Goal: Check status: Check status

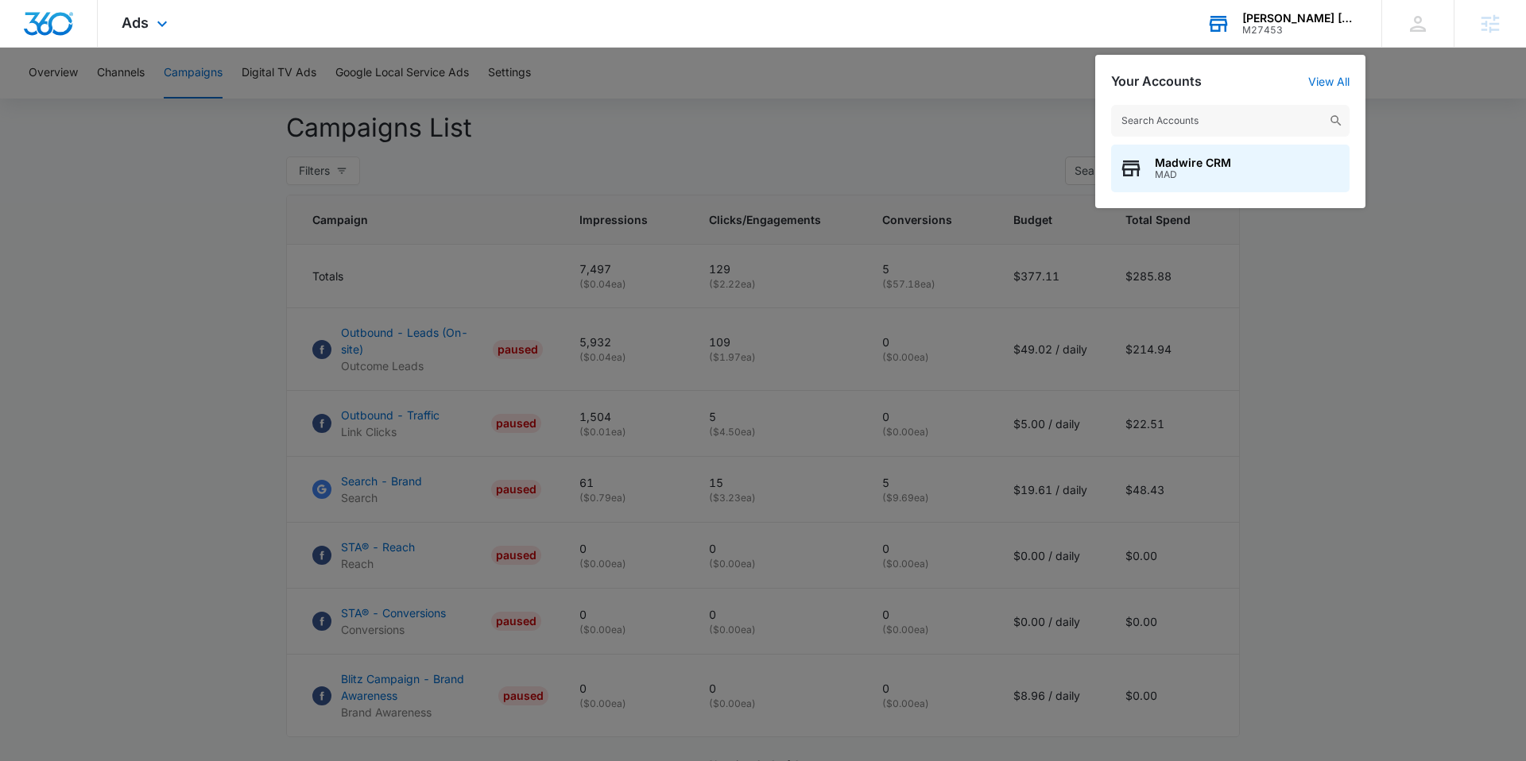
click at [1146, 111] on input "text" at bounding box center [1230, 121] width 238 height 32
type input "a step ahead"
click at [1218, 170] on span "M25857" at bounding box center [1248, 174] width 186 height 11
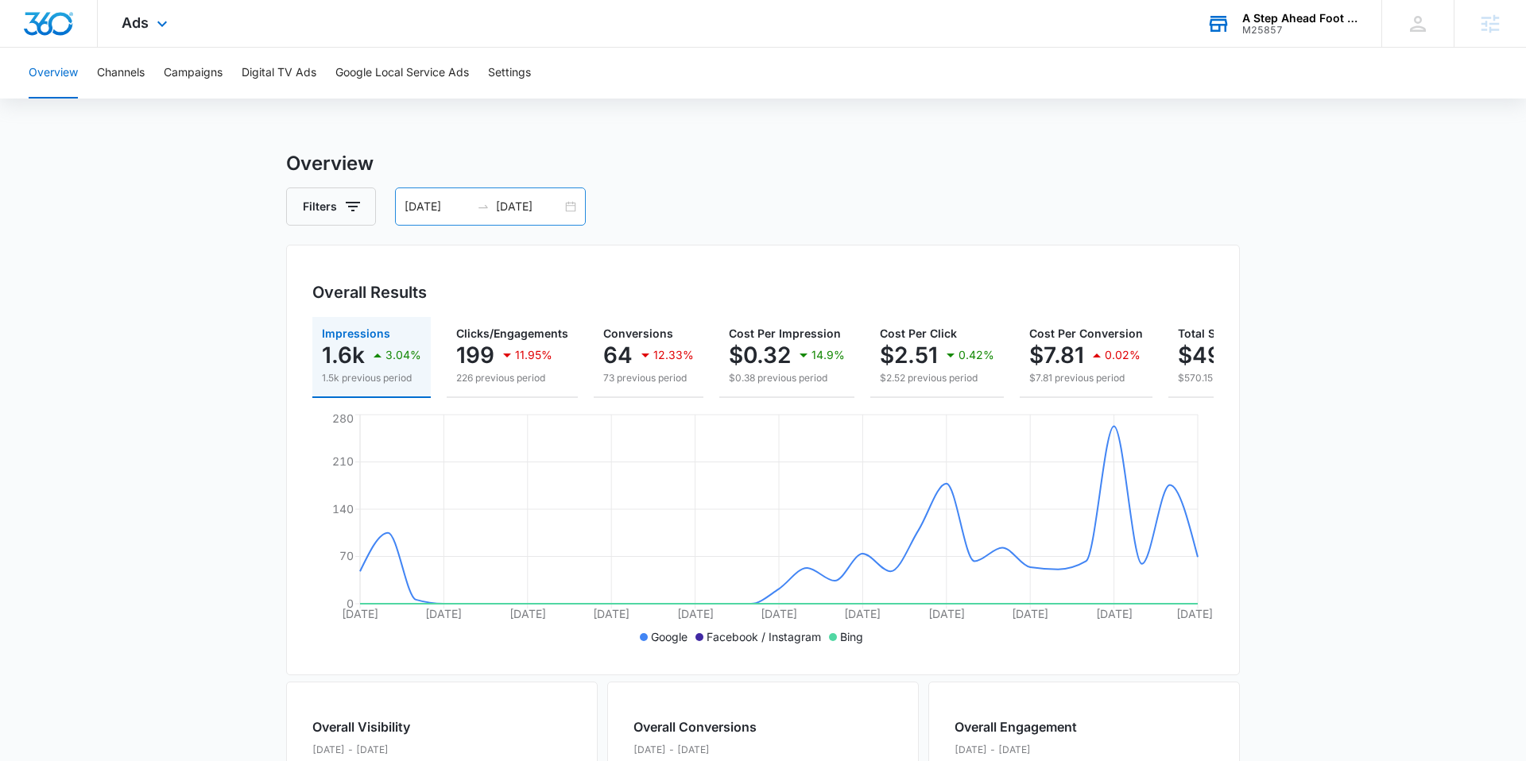
click at [436, 204] on input "08/12/2025" at bounding box center [437, 206] width 66 height 17
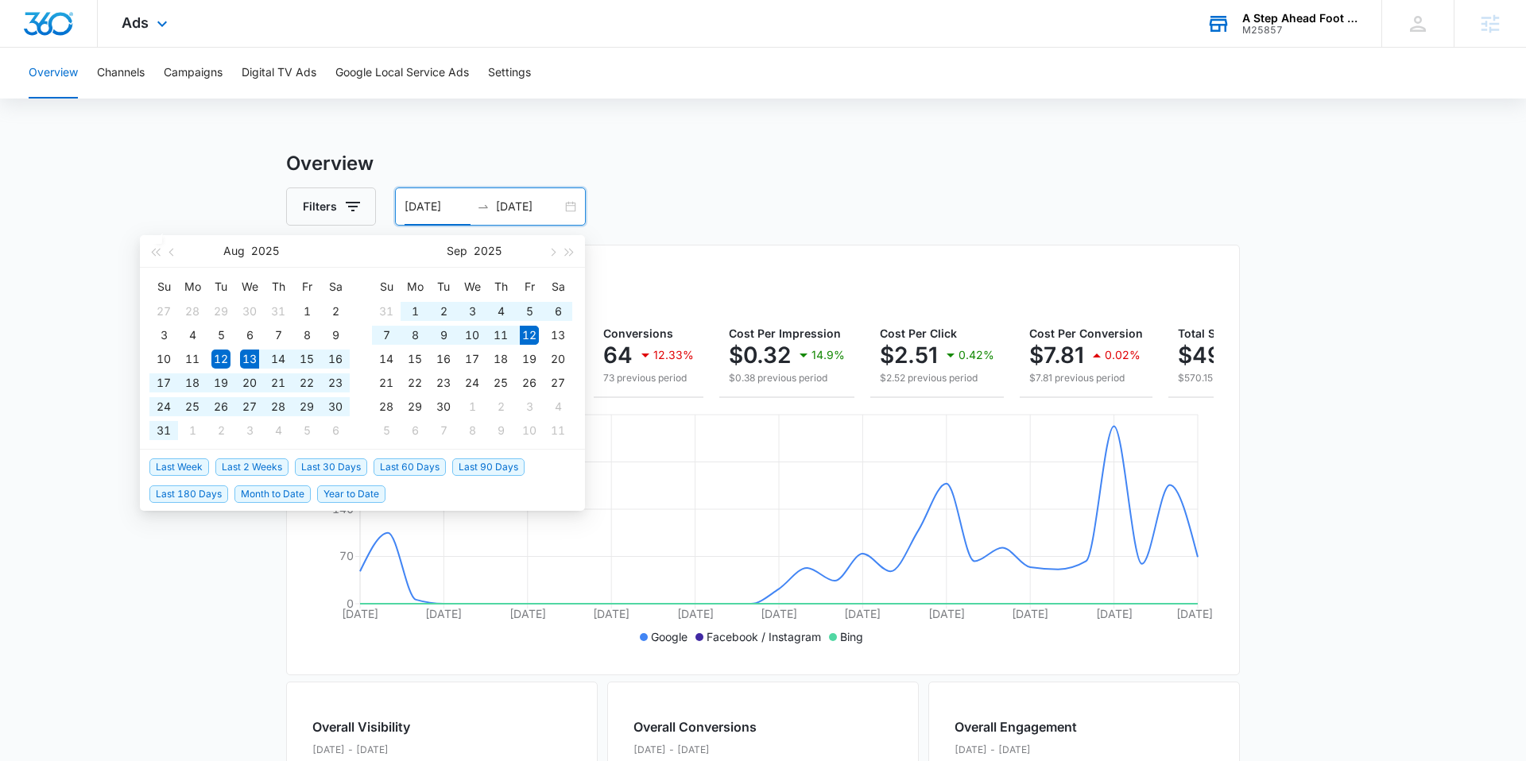
click at [354, 467] on span "Last 30 Days" at bounding box center [331, 467] width 72 height 17
type input "[DATE]"
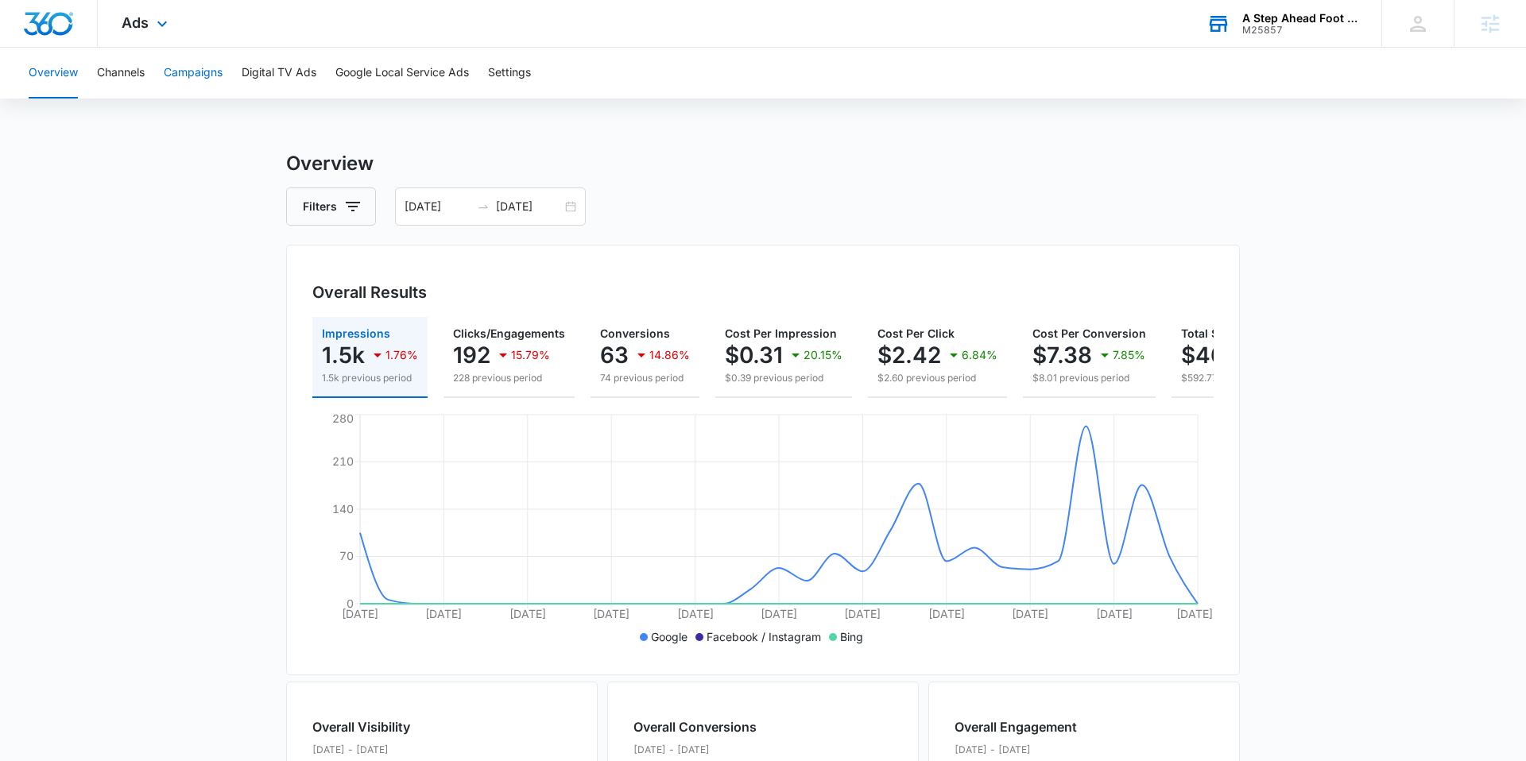
click at [187, 75] on button "Campaigns" at bounding box center [193, 73] width 59 height 51
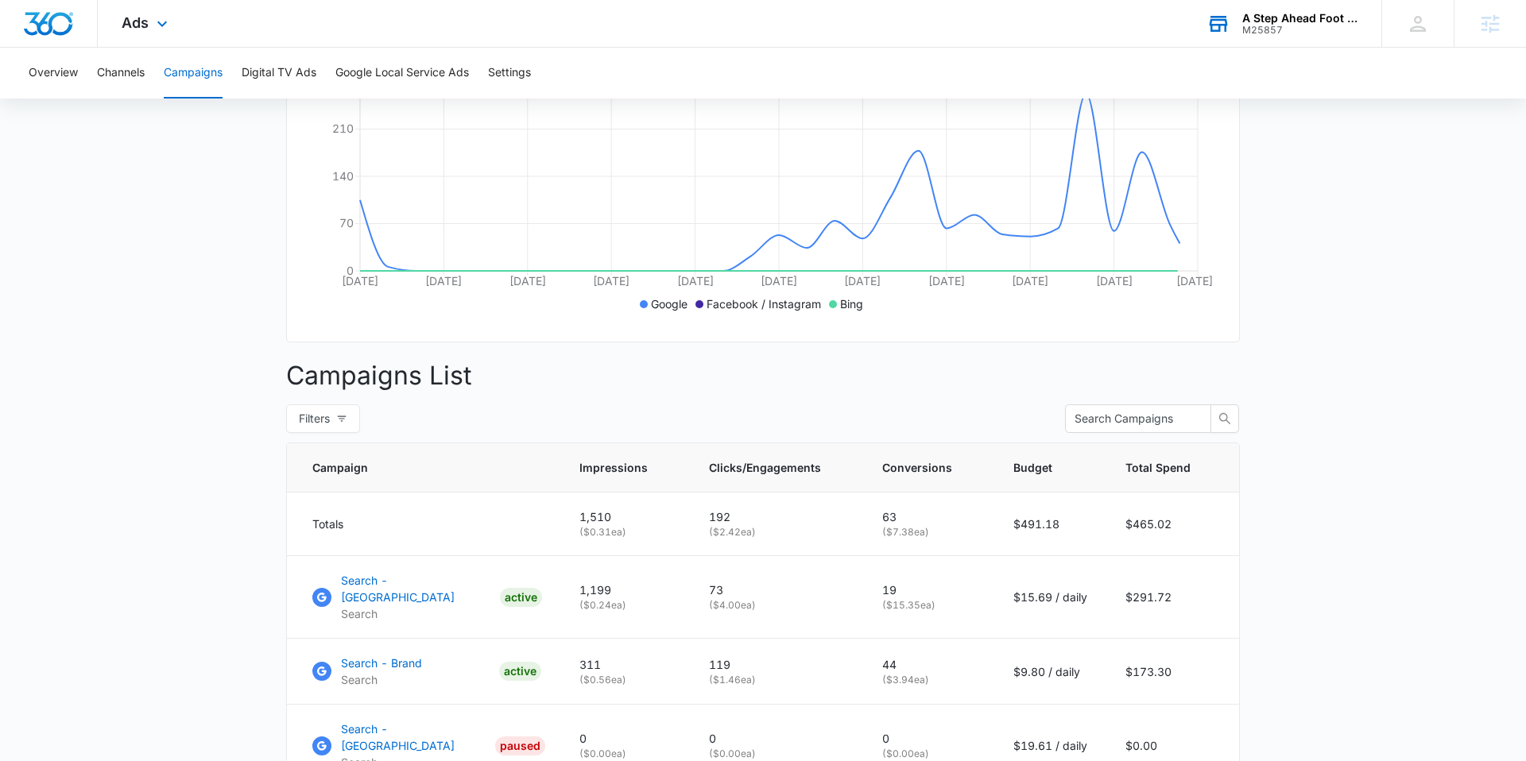
scroll to position [485, 0]
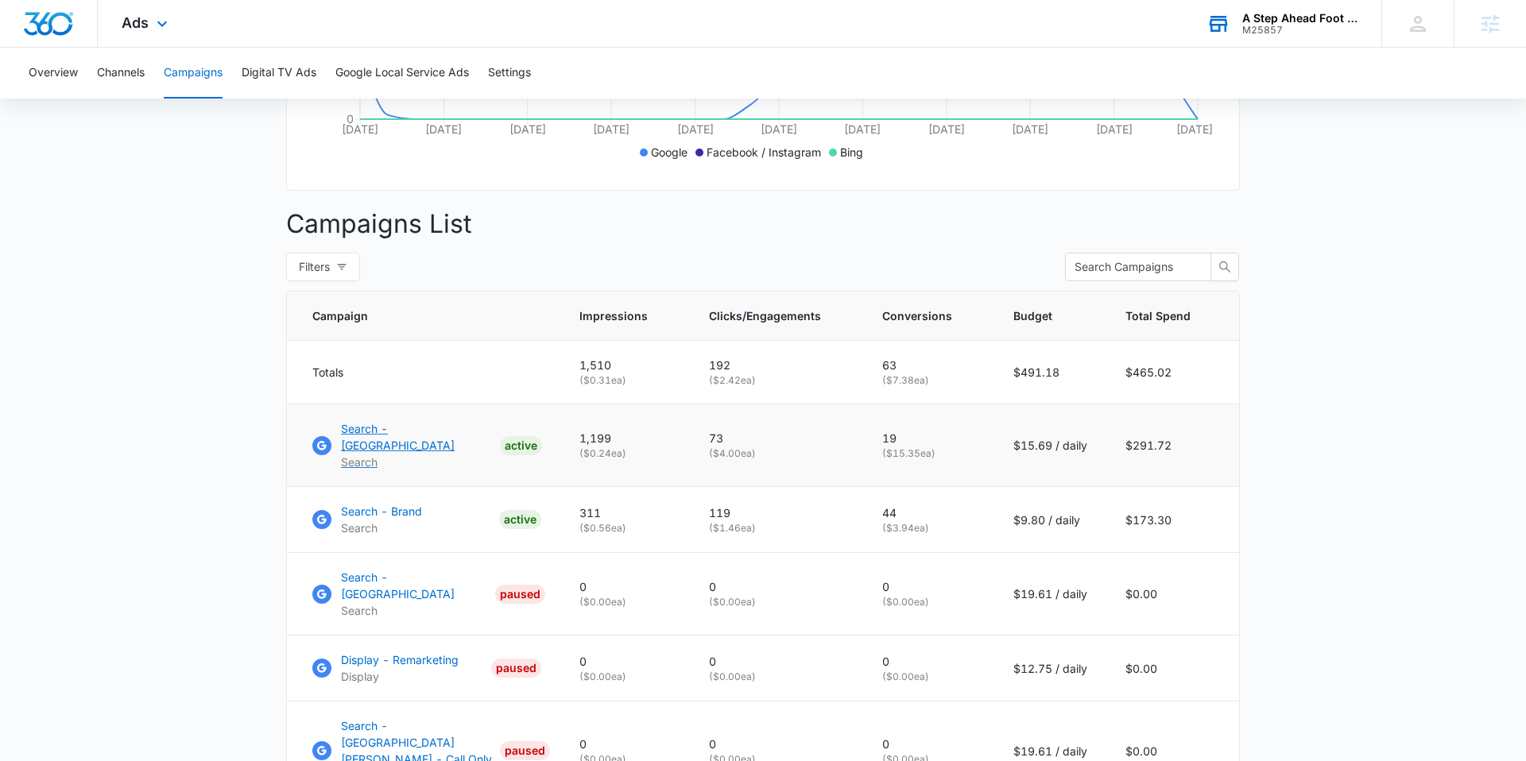
click at [419, 435] on p "Search - [GEOGRAPHIC_DATA]" at bounding box center [417, 436] width 153 height 33
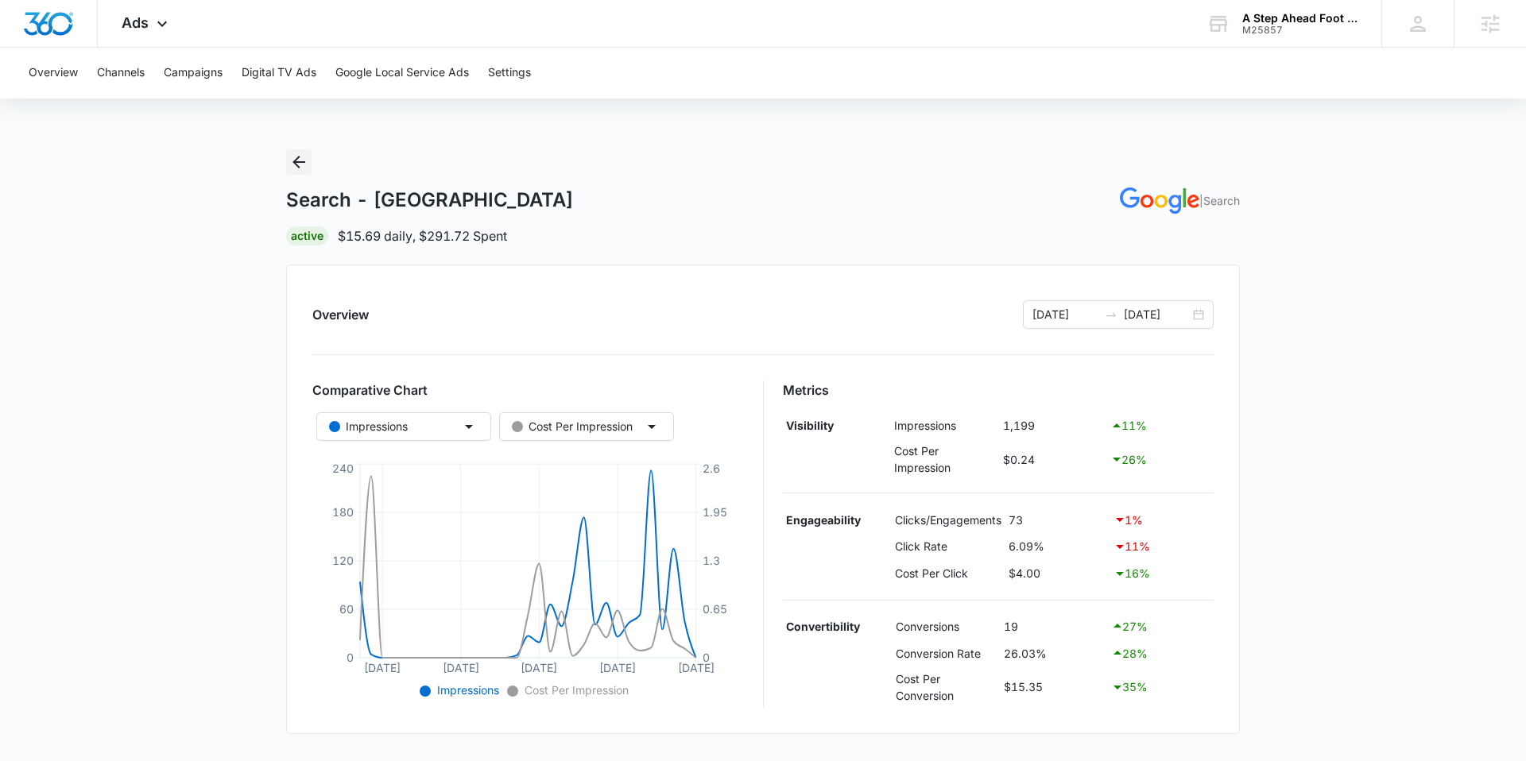
click at [300, 164] on icon "Back" at bounding box center [298, 162] width 19 height 19
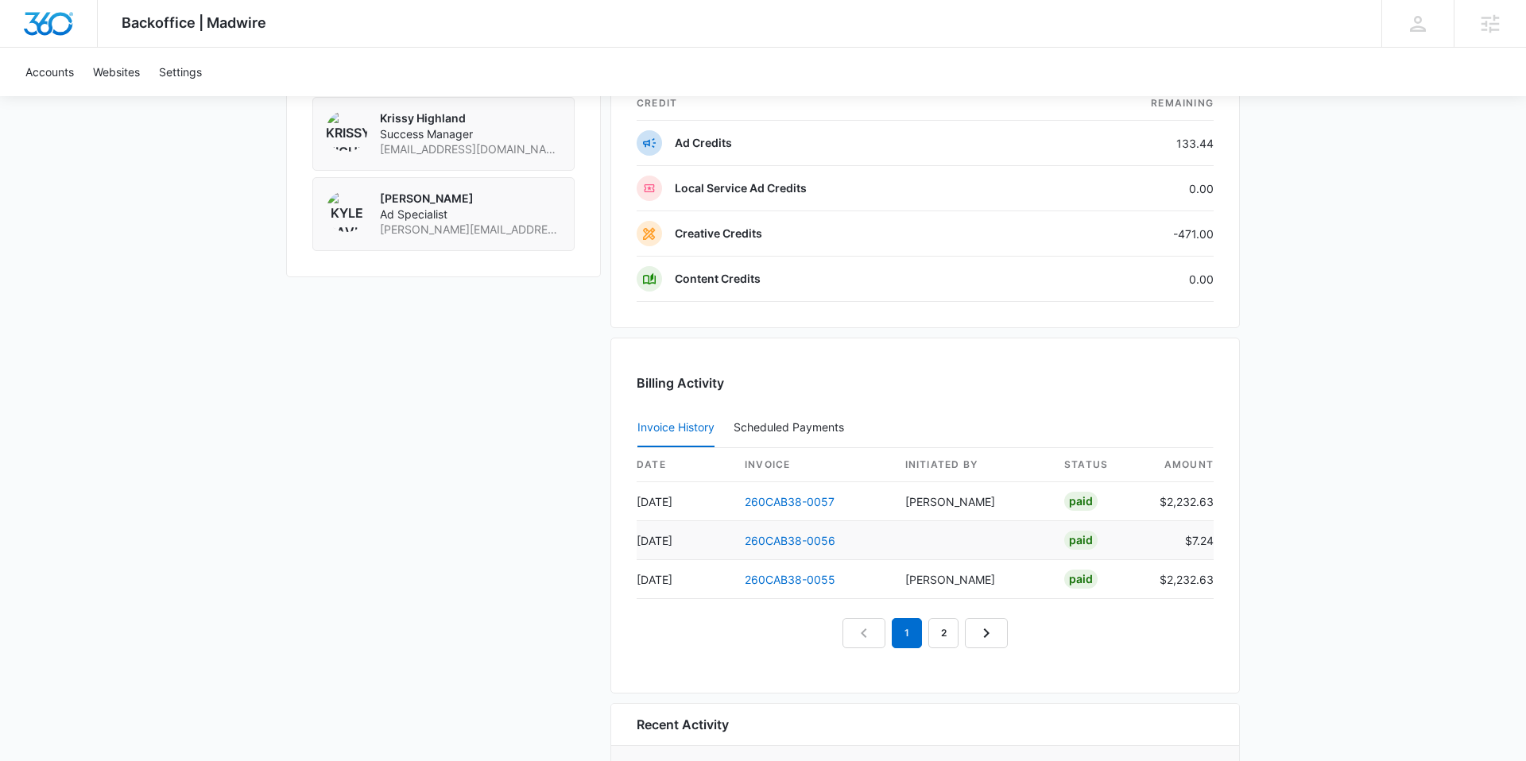
scroll to position [1581, 0]
click at [764, 498] on link "260CAB38-0057" at bounding box center [790, 500] width 90 height 14
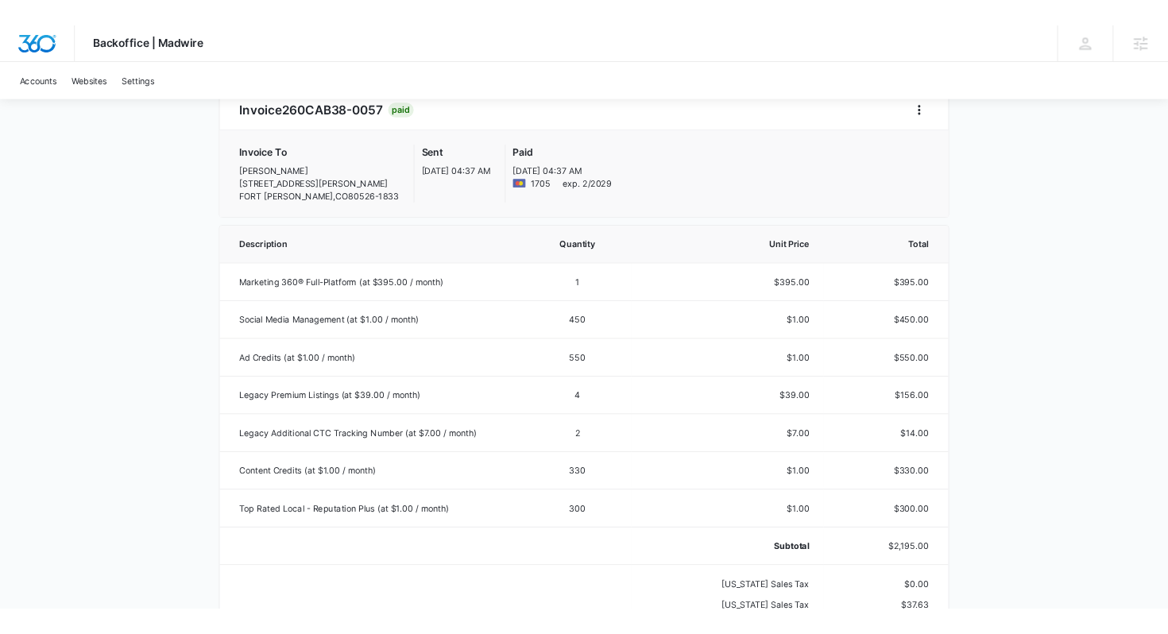
scroll to position [208, 0]
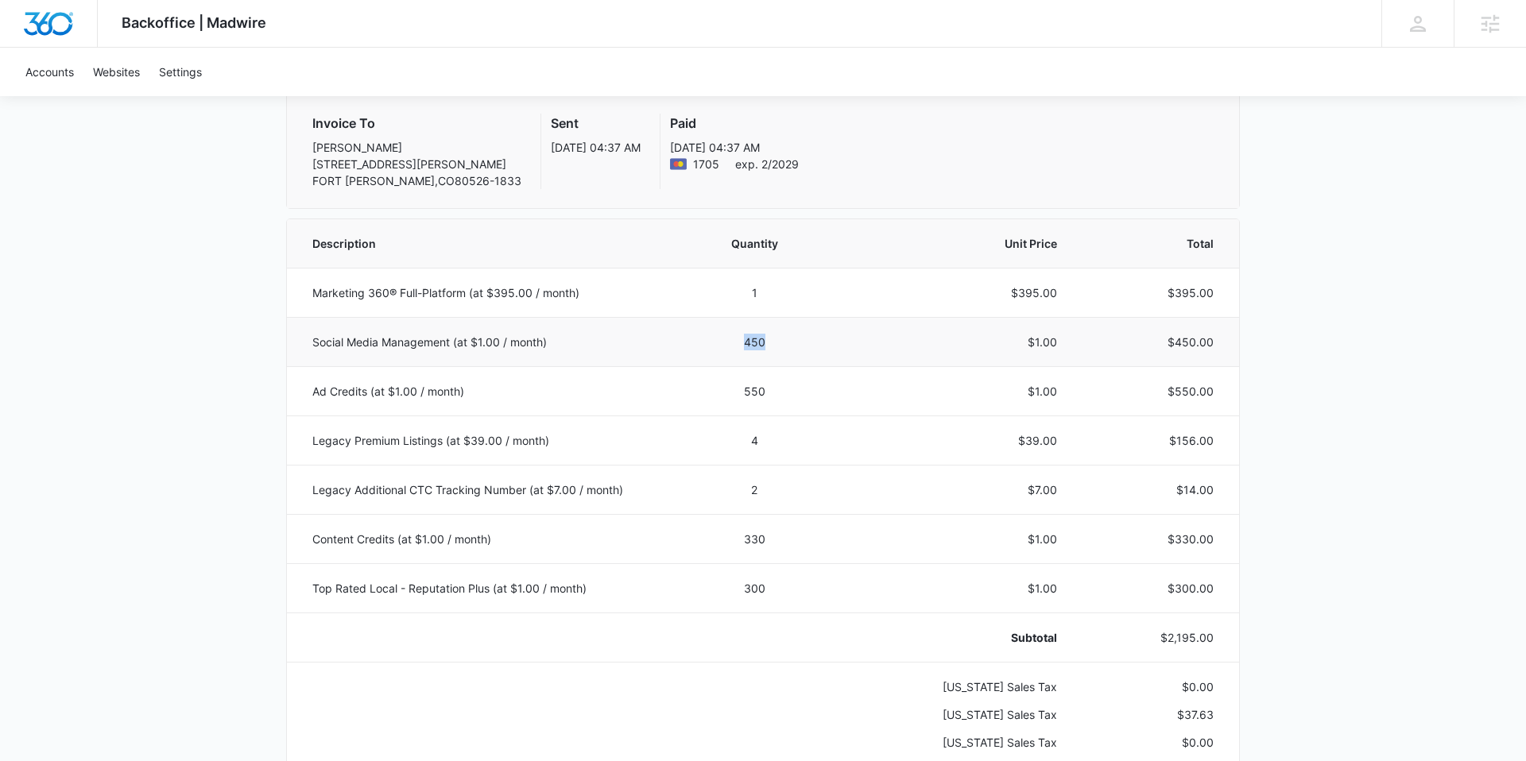
drag, startPoint x: 732, startPoint y: 340, endPoint x: 795, endPoint y: 344, distance: 62.9
click at [795, 344] on td "450" at bounding box center [754, 341] width 141 height 49
click at [736, 360] on td "450" at bounding box center [754, 341] width 141 height 49
drag, startPoint x: 739, startPoint y: 343, endPoint x: 800, endPoint y: 343, distance: 61.2
click at [800, 343] on td "450" at bounding box center [754, 341] width 141 height 49
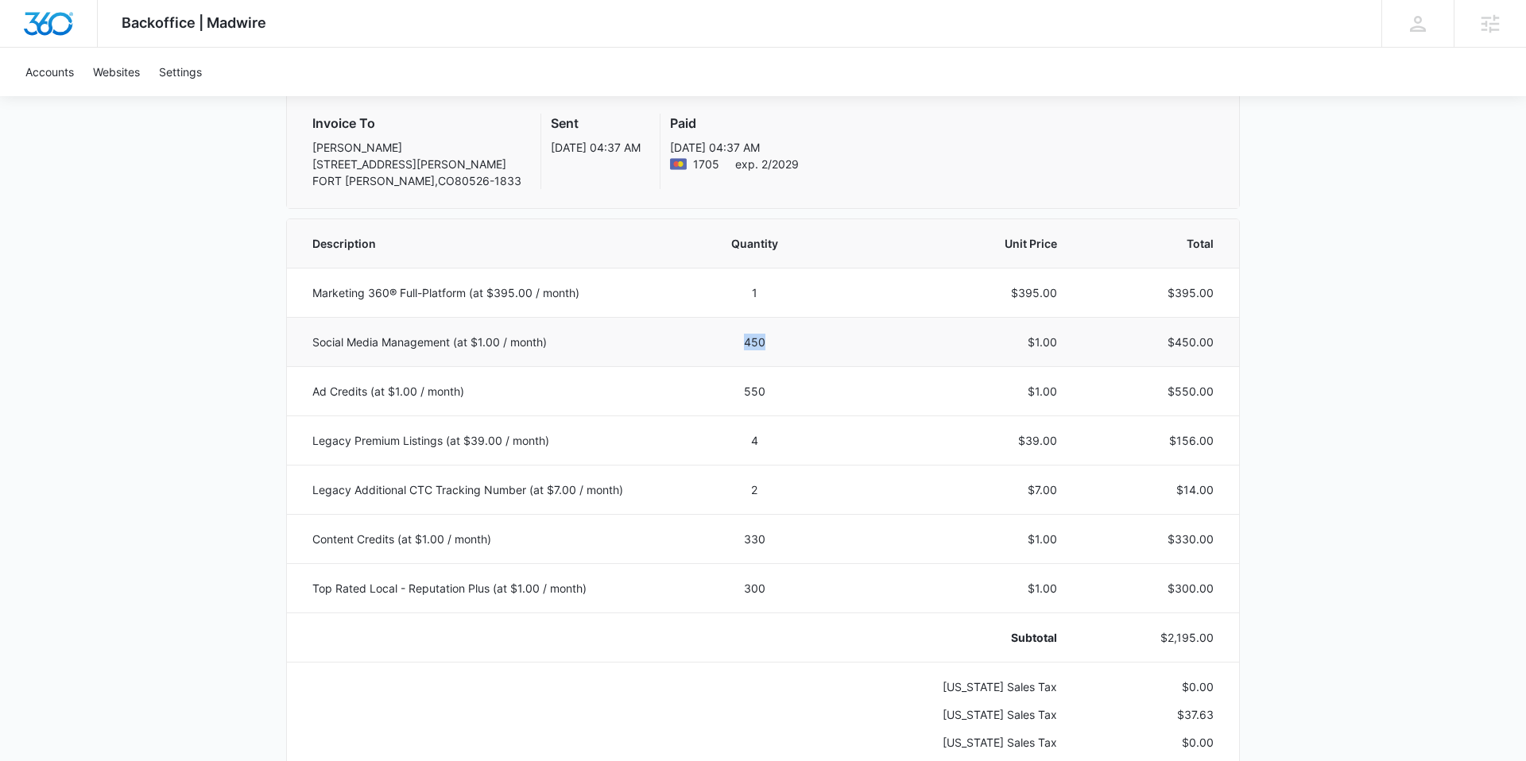
click at [815, 356] on td "450" at bounding box center [754, 341] width 141 height 49
drag, startPoint x: 742, startPoint y: 585, endPoint x: 819, endPoint y: 582, distance: 76.3
click at [819, 582] on td "300" at bounding box center [754, 587] width 141 height 49
click at [817, 583] on td "300" at bounding box center [754, 587] width 141 height 49
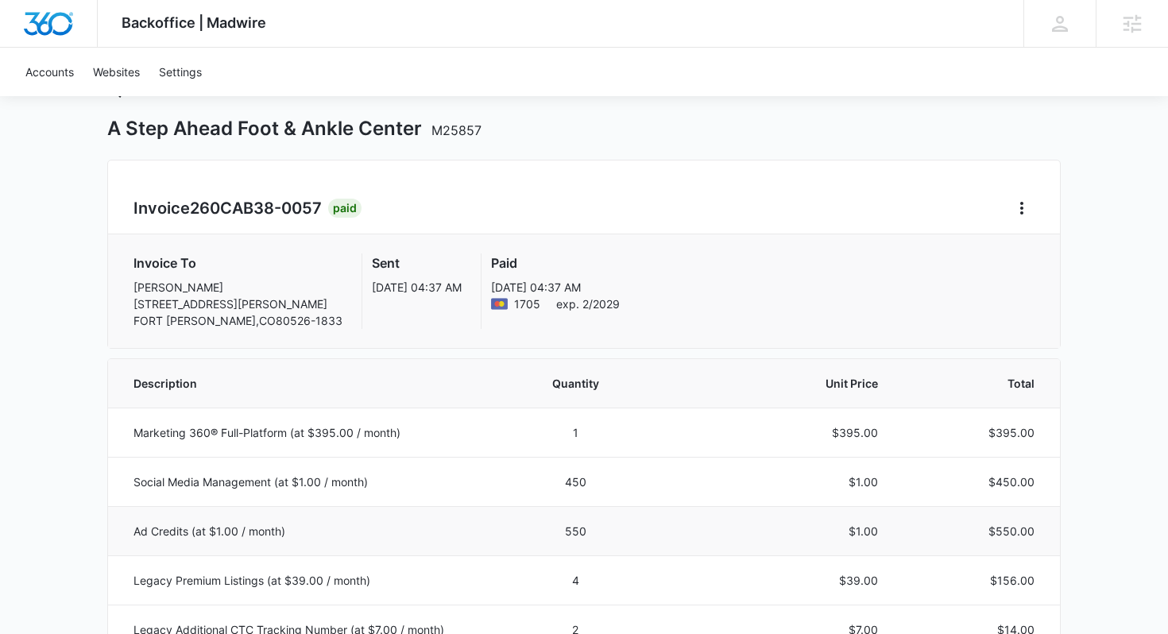
scroll to position [0, 0]
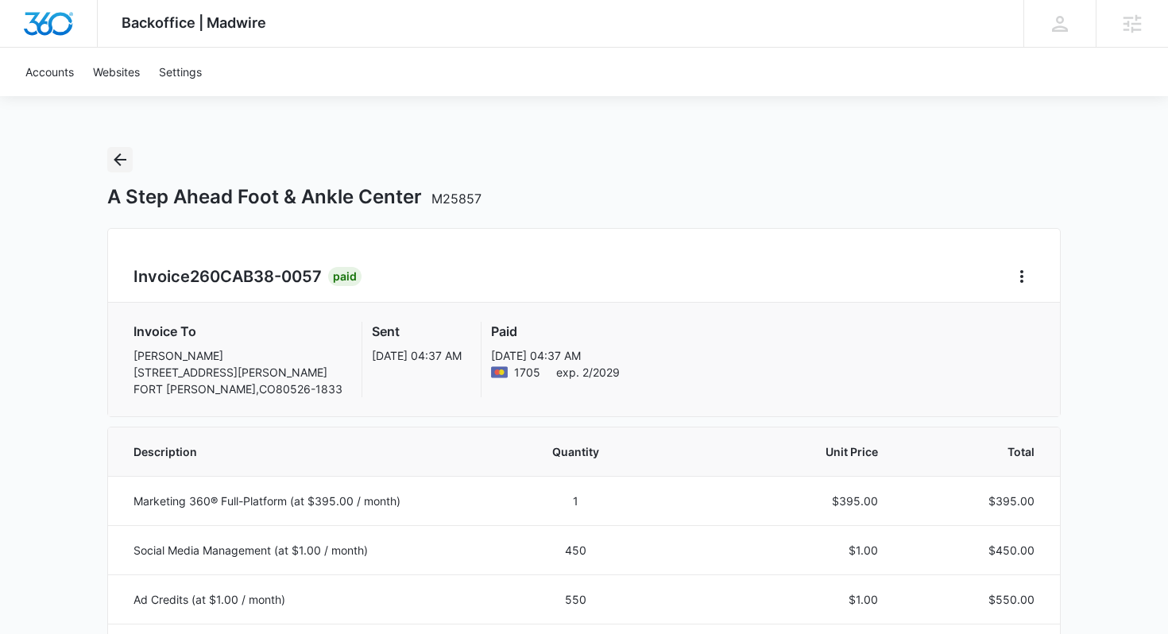
click at [122, 161] on icon "Back" at bounding box center [119, 159] width 19 height 19
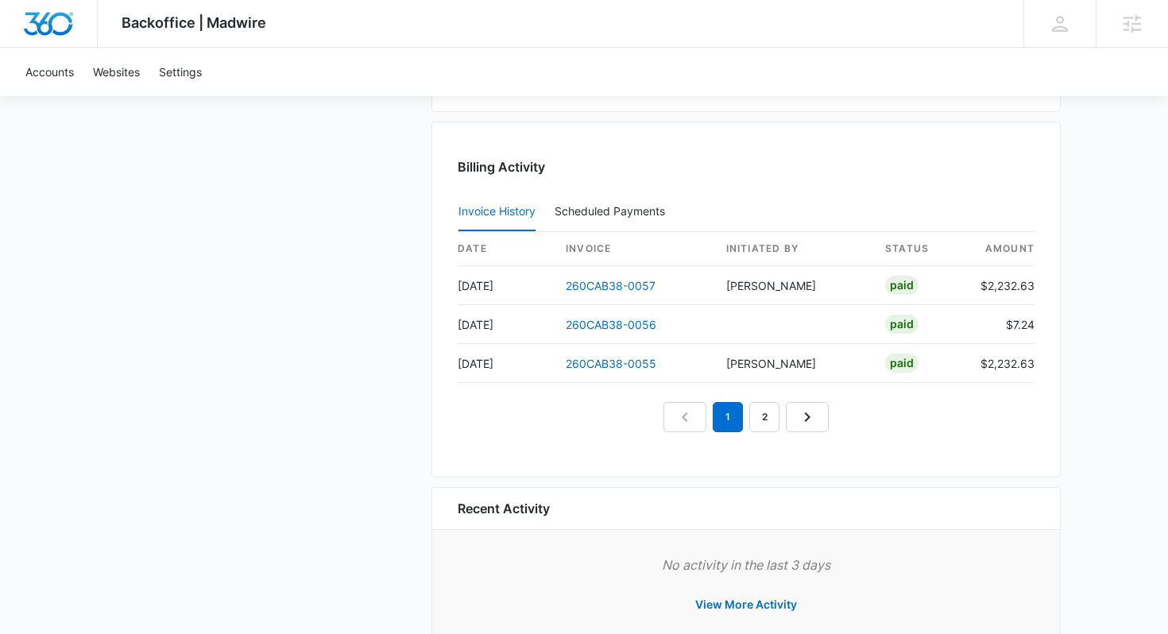
scroll to position [1812, 0]
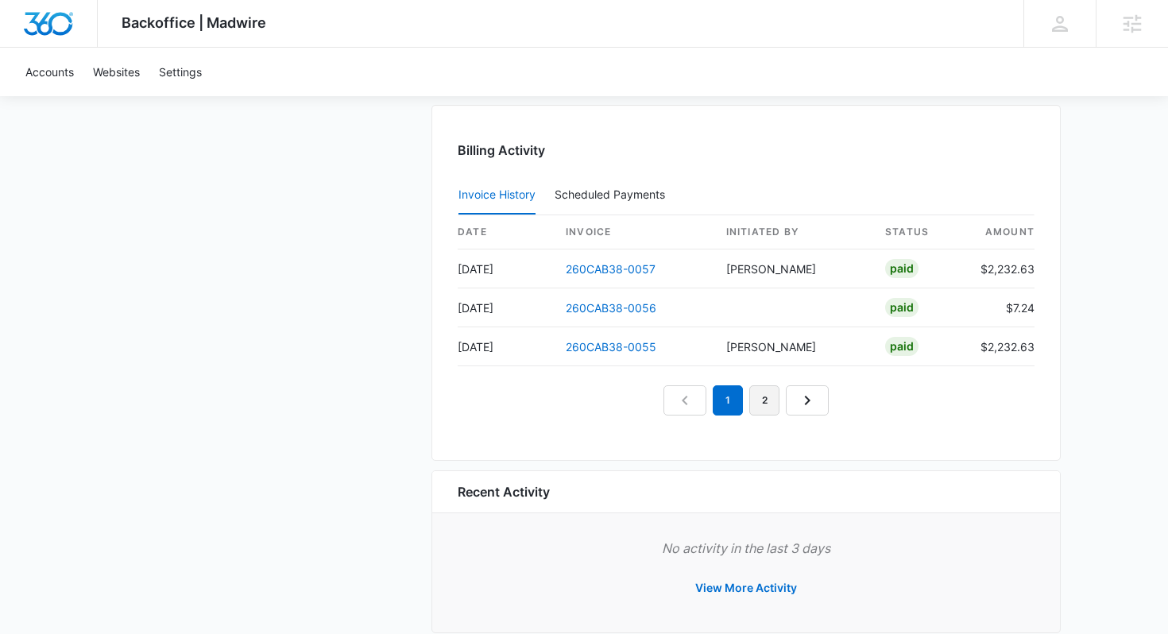
click at [776, 411] on link "2" at bounding box center [764, 400] width 30 height 30
click at [782, 404] on link "3" at bounding box center [783, 400] width 30 height 30
click at [815, 402] on link "4" at bounding box center [801, 400] width 30 height 30
click at [815, 409] on link "5" at bounding box center [819, 400] width 30 height 30
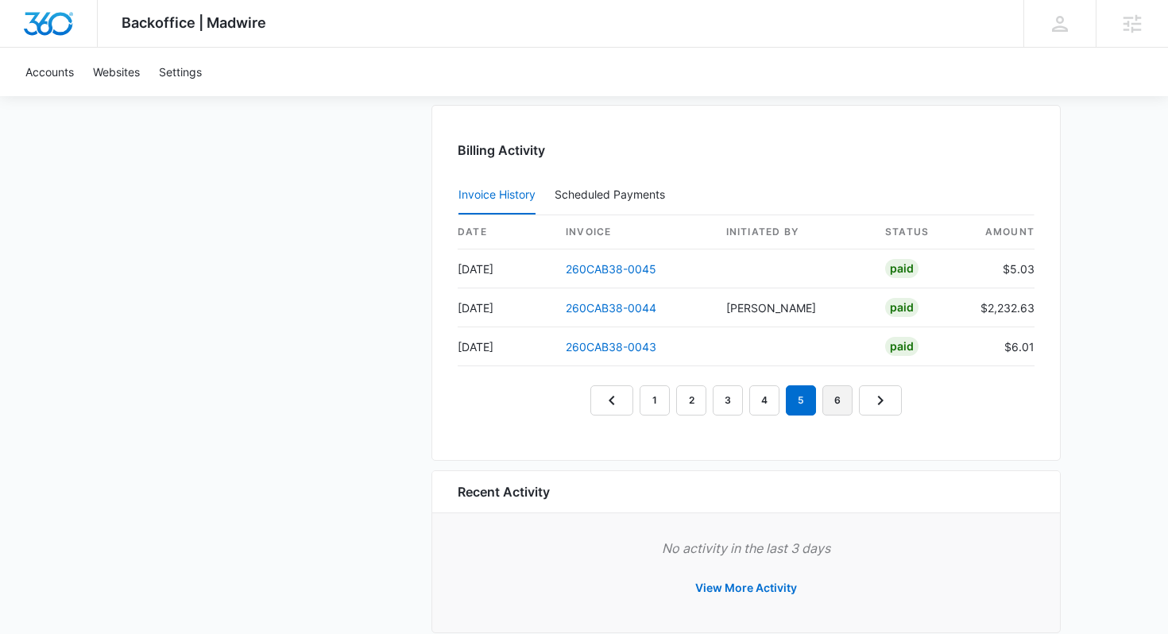
click at [844, 393] on link "6" at bounding box center [837, 400] width 30 height 30
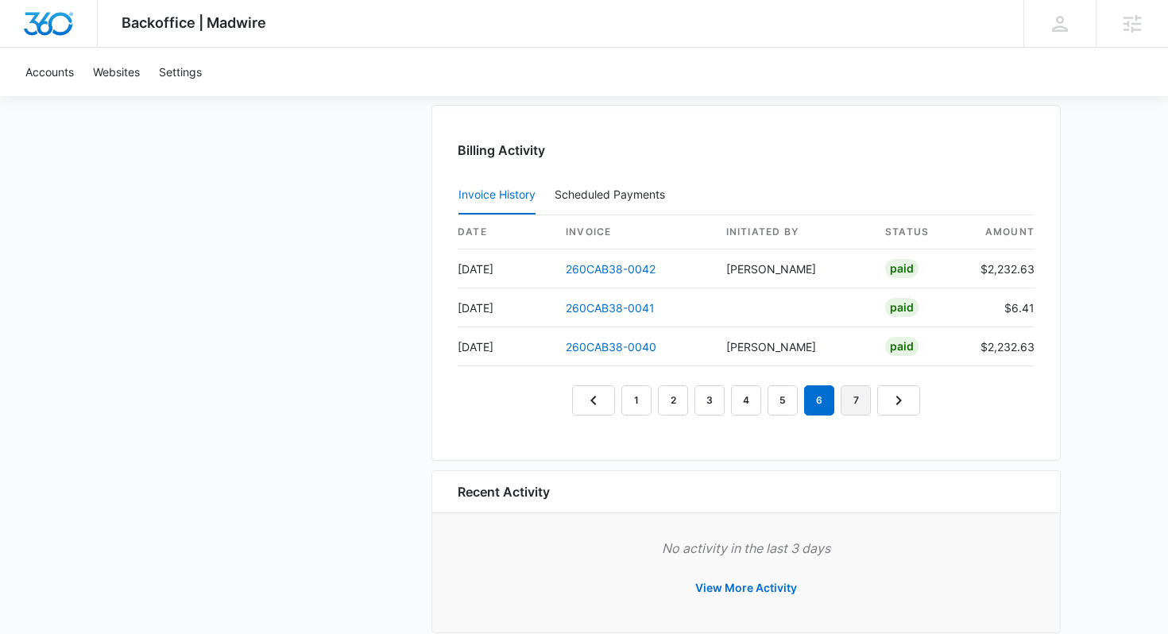
click at [854, 395] on link "7" at bounding box center [856, 400] width 30 height 30
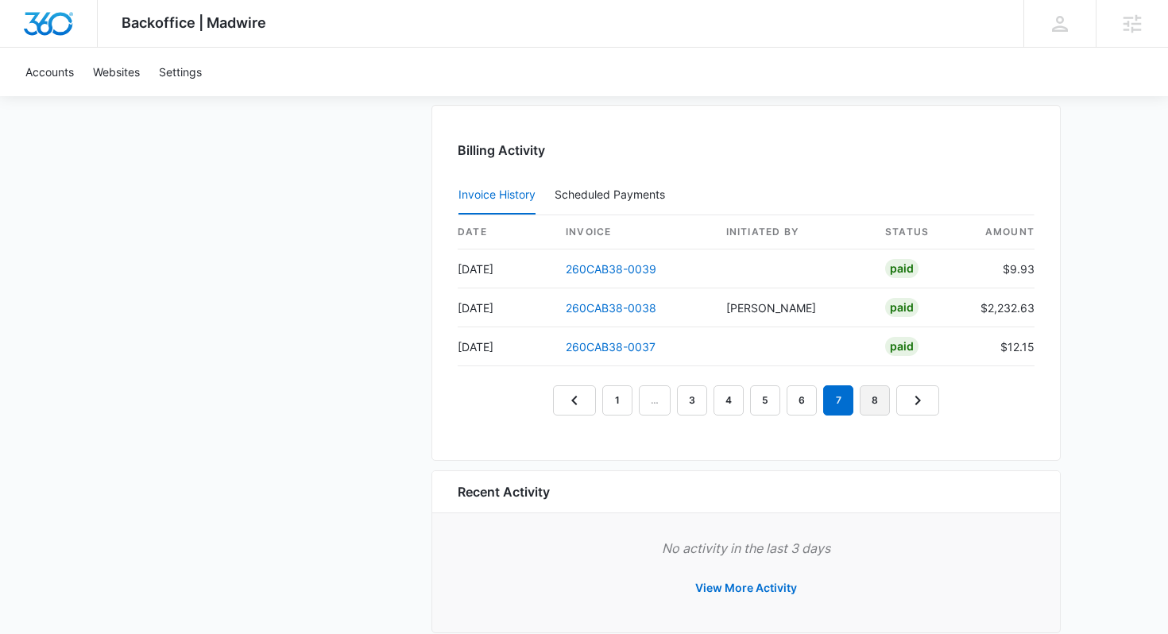
click at [873, 400] on link "8" at bounding box center [875, 400] width 30 height 30
click at [603, 342] on link "260CAB38-0034" at bounding box center [611, 347] width 91 height 14
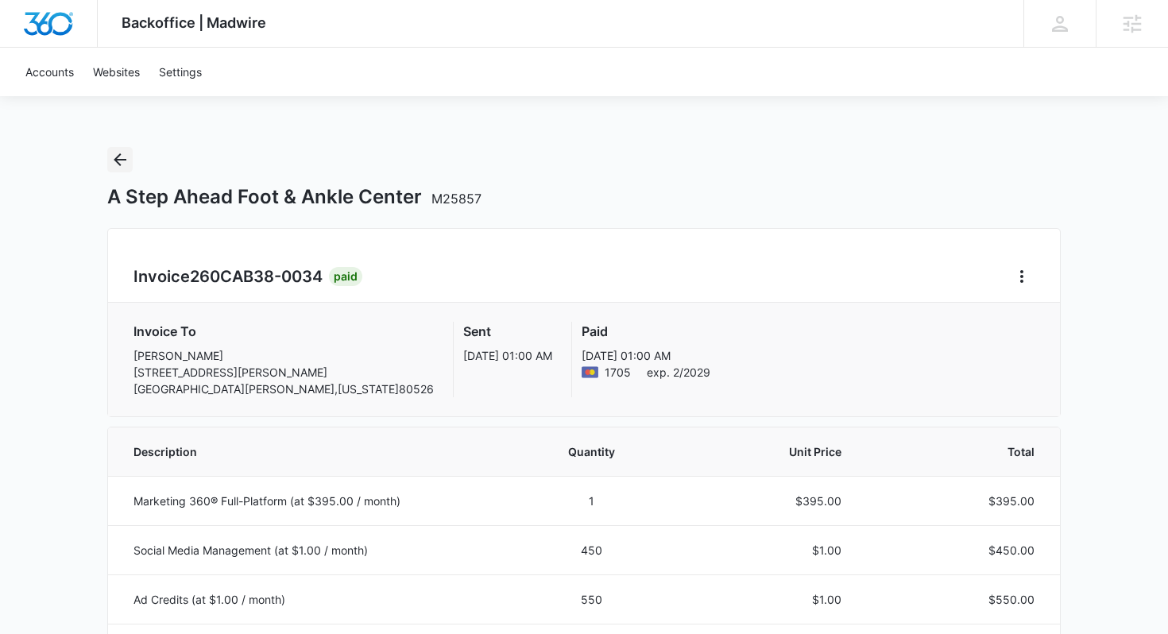
click at [126, 153] on icon "Back" at bounding box center [119, 159] width 19 height 19
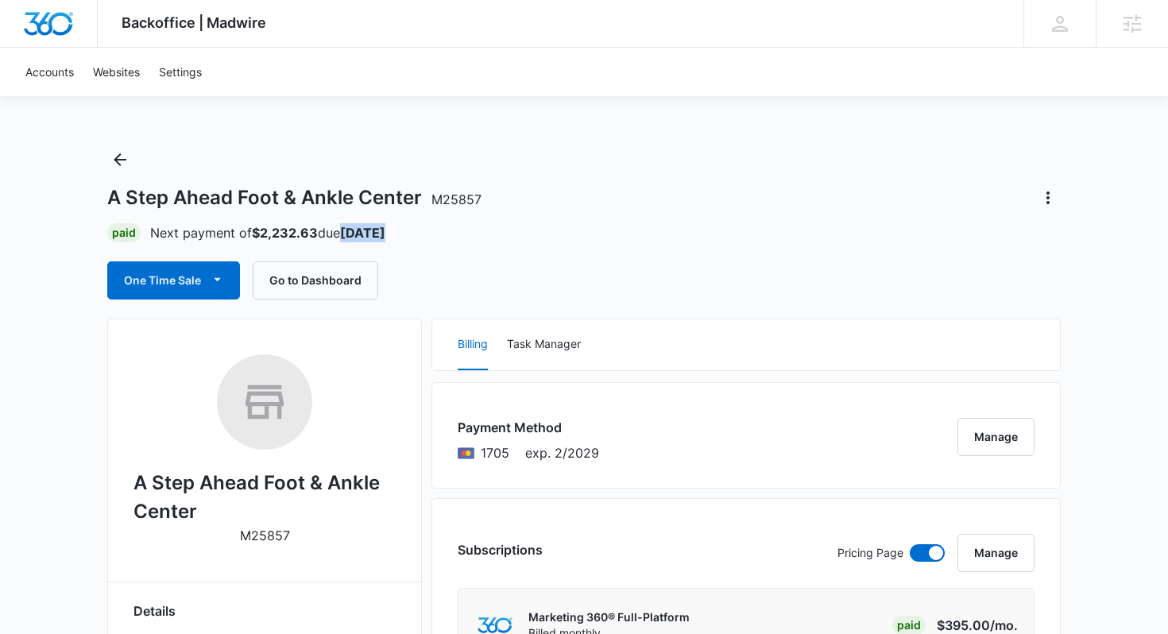
drag, startPoint x: 351, startPoint y: 231, endPoint x: 392, endPoint y: 231, distance: 40.5
click at [392, 231] on div "Paid Next payment of $2,232.63 due Sep 25" at bounding box center [584, 232] width 954 height 19
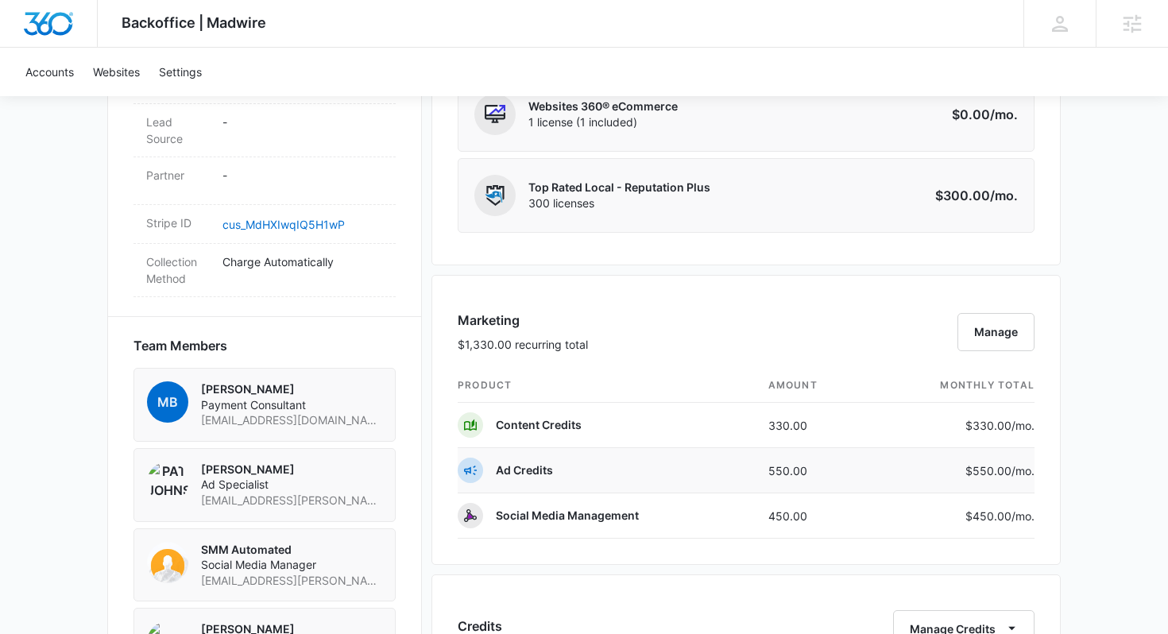
scroll to position [975, 0]
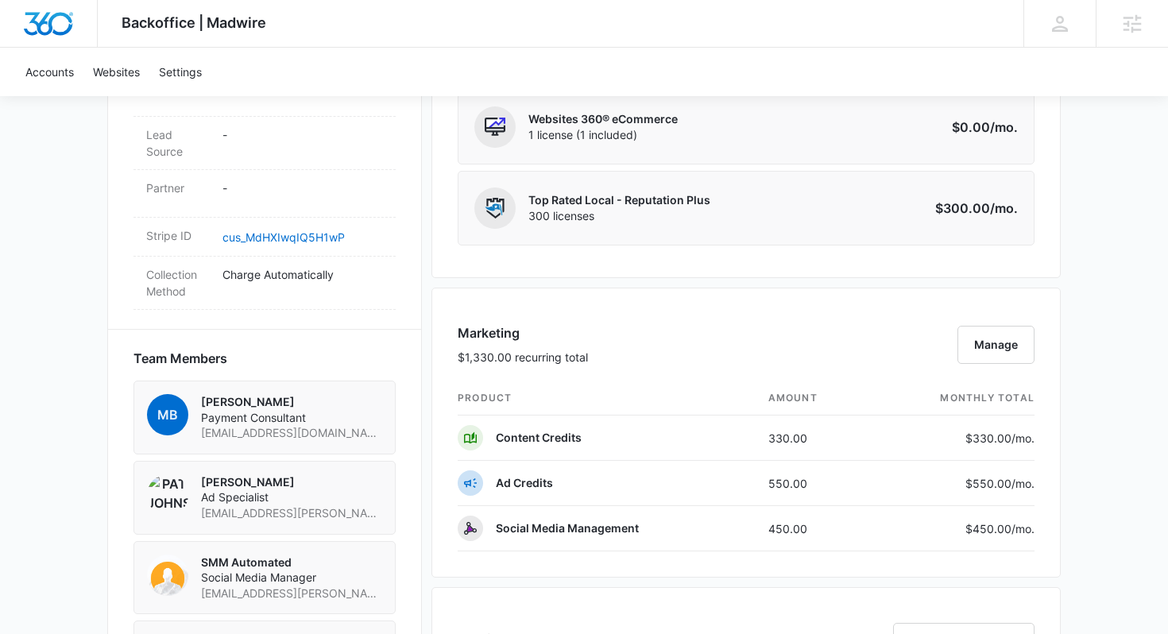
click at [1060, 275] on div "Licenses $470.00 total licenses Manage Legacy Additional CTC Tracking Number 2 …" at bounding box center [746, 15] width 629 height 525
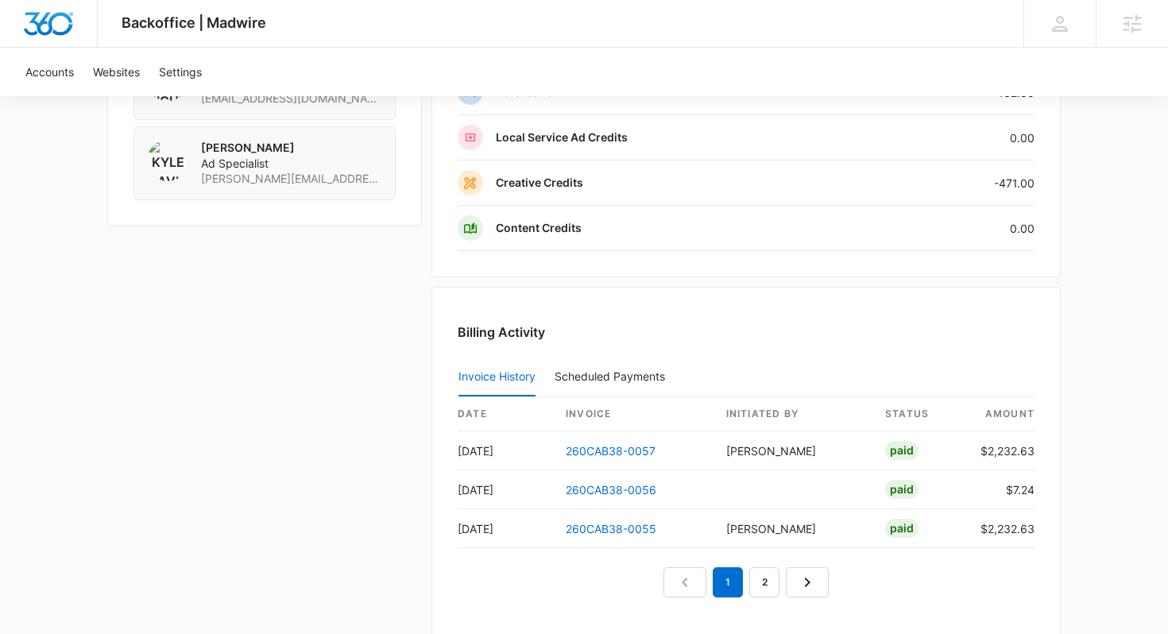
scroll to position [1840, 0]
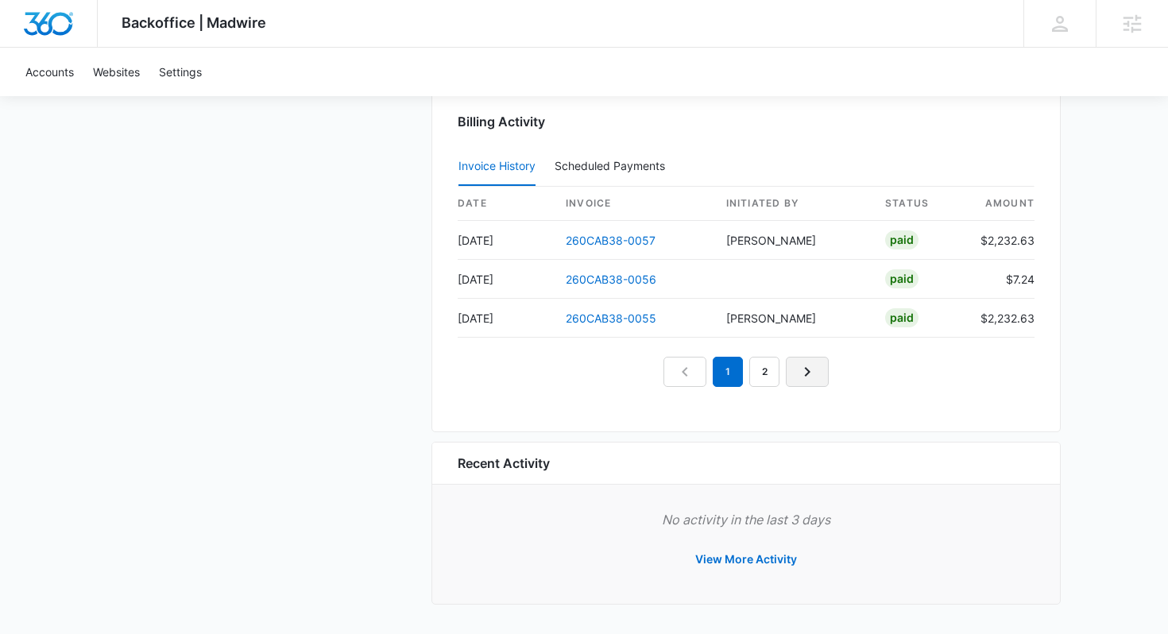
click at [818, 366] on link "Next Page" at bounding box center [807, 372] width 43 height 30
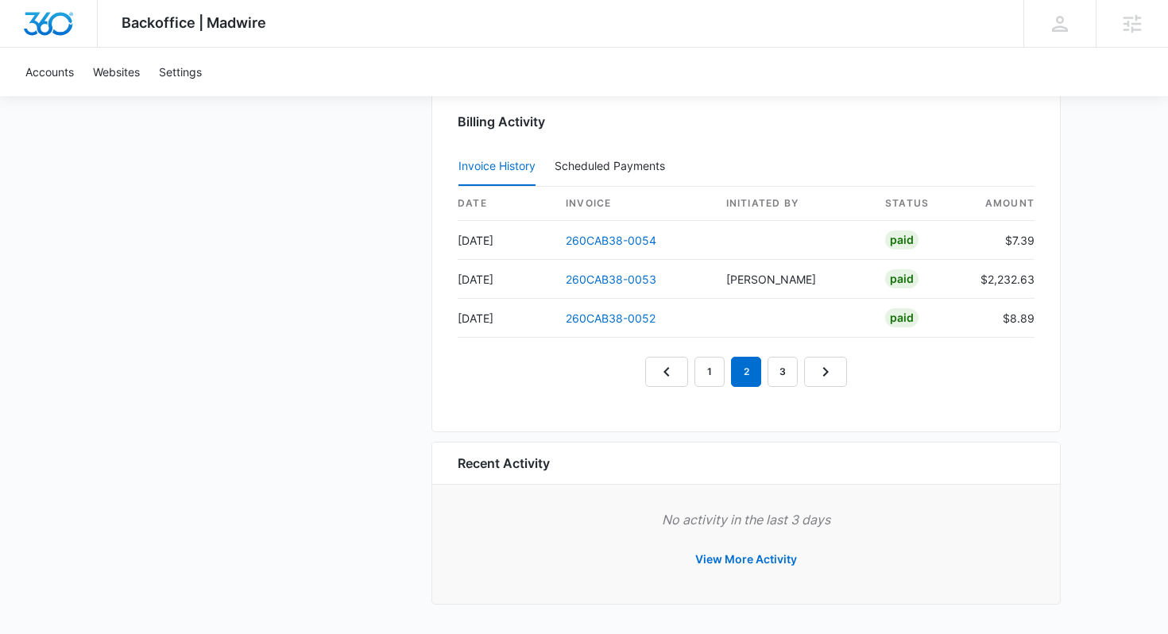
click at [854, 378] on div "1 2 3" at bounding box center [746, 372] width 577 height 30
click at [844, 377] on link "Next Page" at bounding box center [825, 372] width 43 height 30
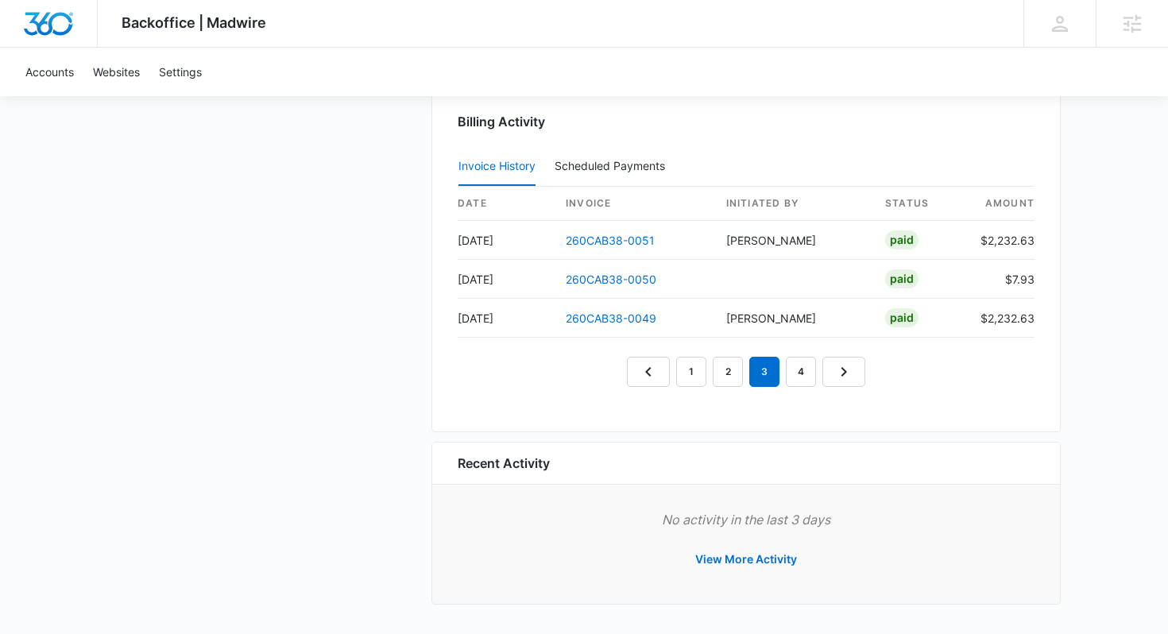
click at [844, 377] on icon "Next Page" at bounding box center [843, 371] width 19 height 19
click at [844, 377] on link "Next Page" at bounding box center [862, 372] width 43 height 30
click at [886, 377] on link "Next Page" at bounding box center [898, 372] width 43 height 30
click at [899, 377] on link "Next Page" at bounding box center [917, 372] width 43 height 30
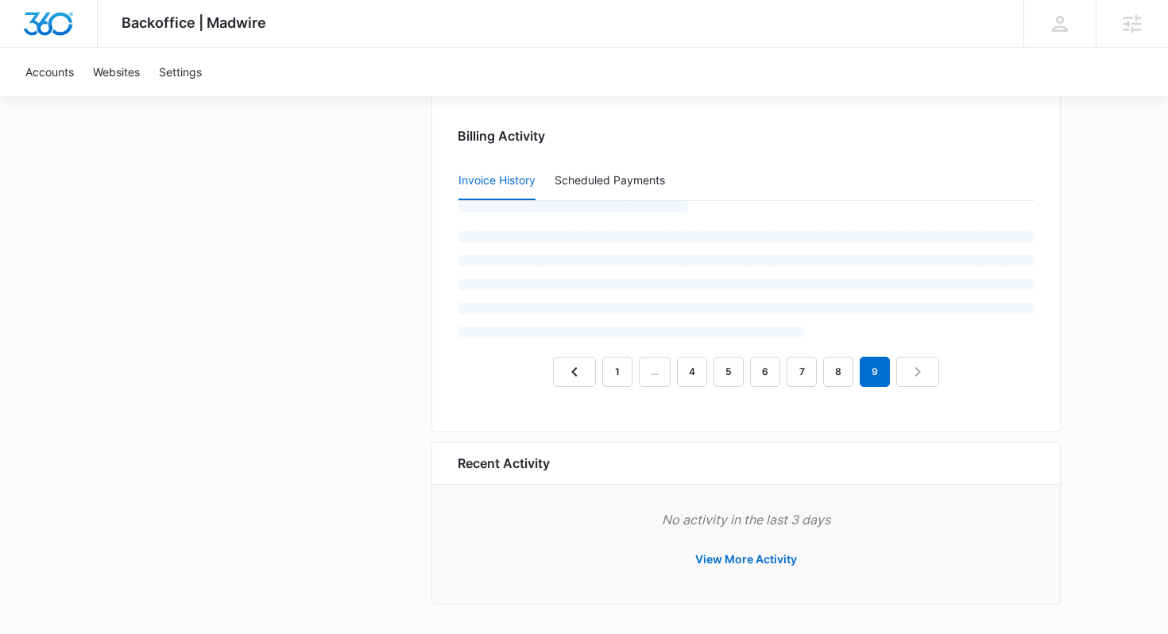
click at [914, 377] on nav "1 … 4 5 6 7 8 9" at bounding box center [746, 372] width 386 height 30
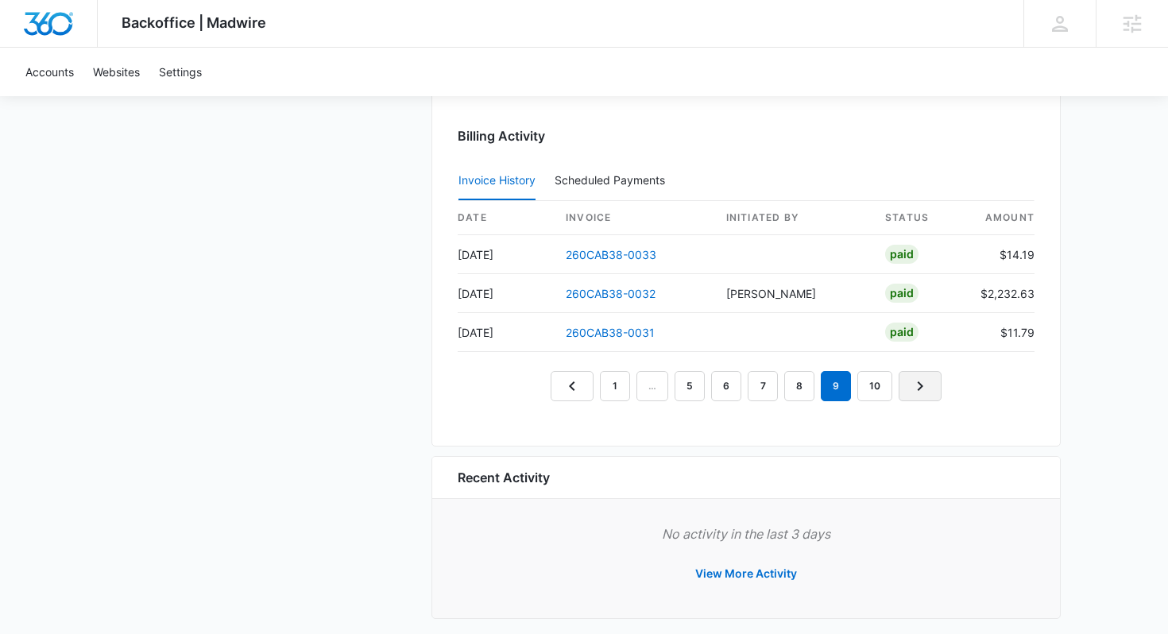
click at [931, 383] on link "Next Page" at bounding box center [920, 386] width 43 height 30
click at [926, 380] on icon "Next Page" at bounding box center [921, 386] width 19 height 19
click at [502, 333] on td "May 15, 2024" at bounding box center [505, 332] width 95 height 39
click at [600, 336] on link "260CAB38-0025" at bounding box center [611, 333] width 90 height 14
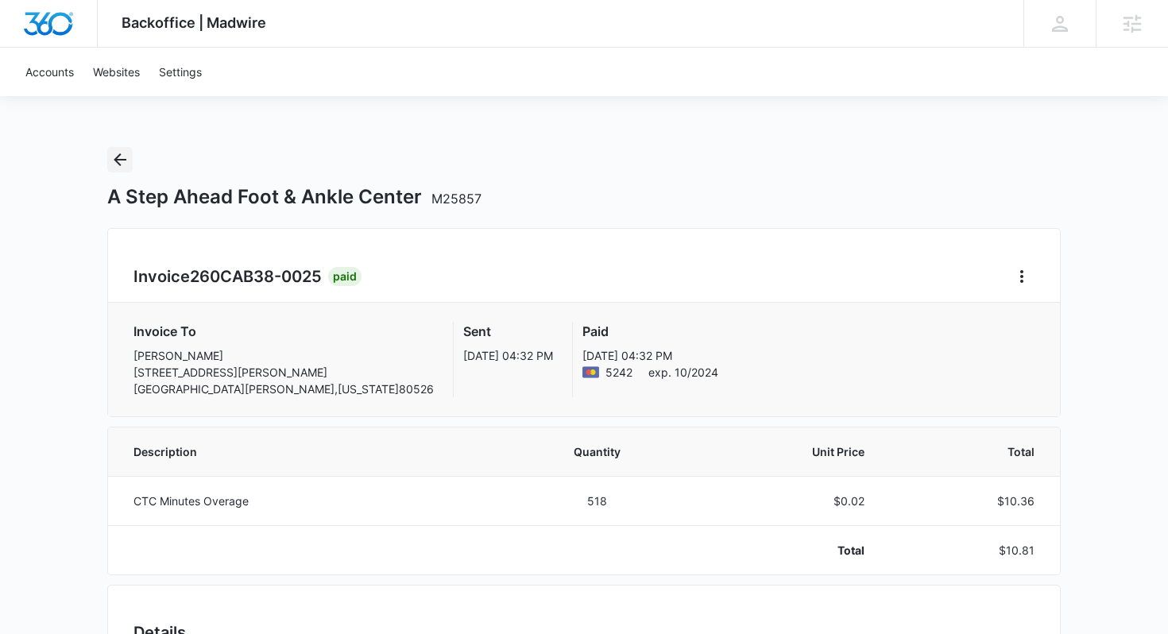
click at [122, 164] on icon "Back" at bounding box center [119, 159] width 19 height 19
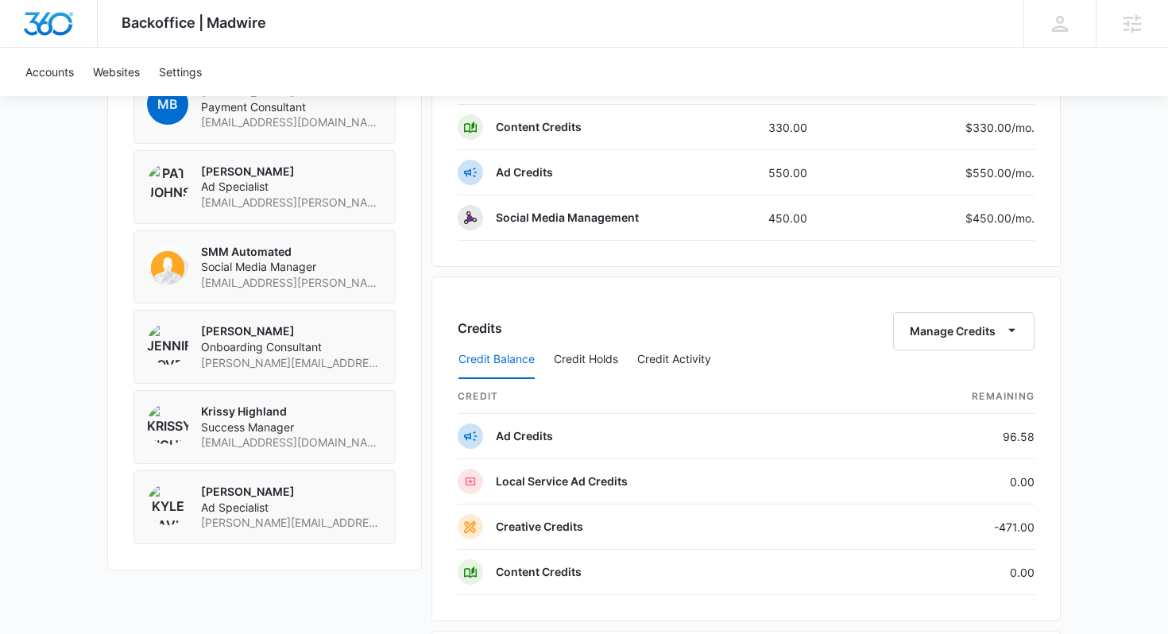
scroll to position [1840, 0]
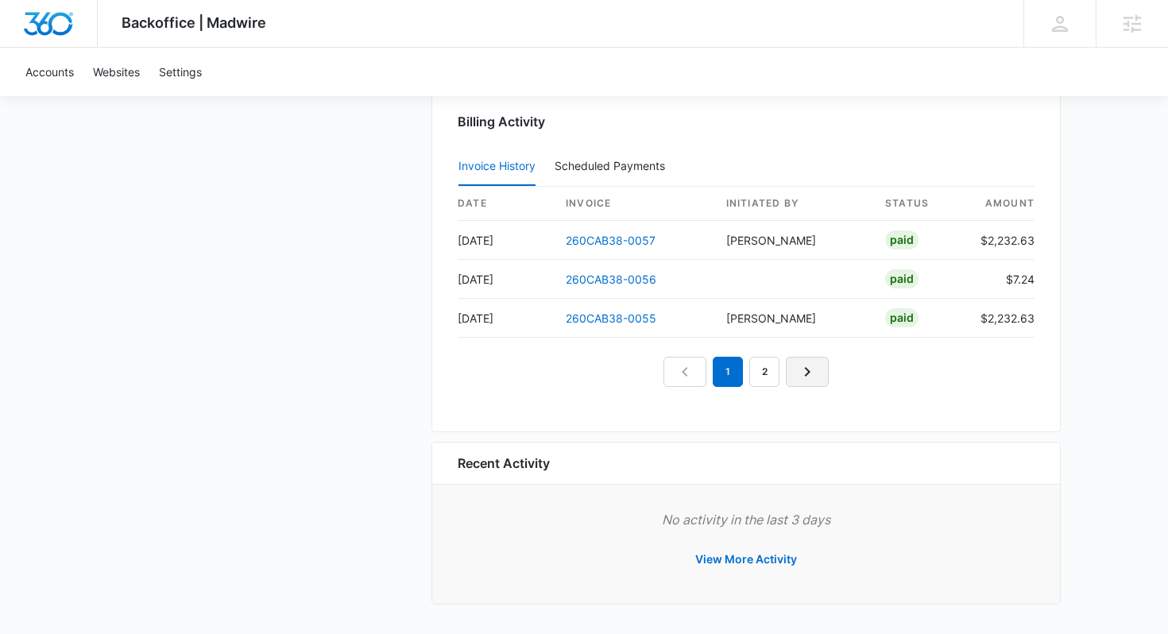
click at [807, 375] on icon "Next Page" at bounding box center [807, 371] width 19 height 19
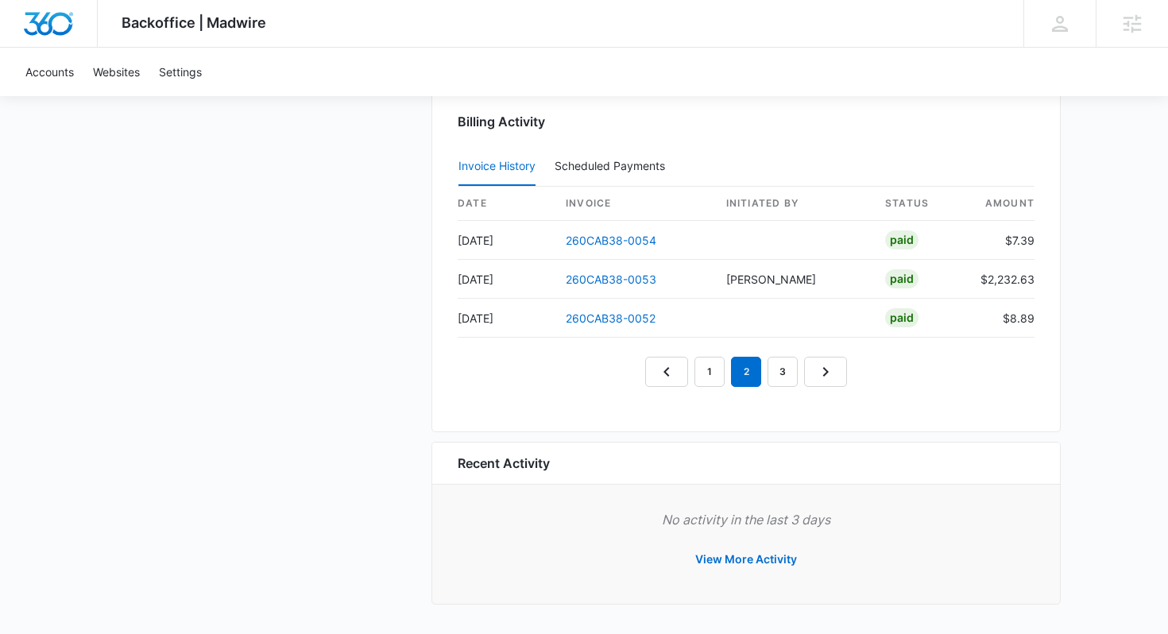
click at [849, 378] on div "1 2 3" at bounding box center [746, 372] width 577 height 30
click at [841, 378] on link "Next Page" at bounding box center [825, 372] width 43 height 30
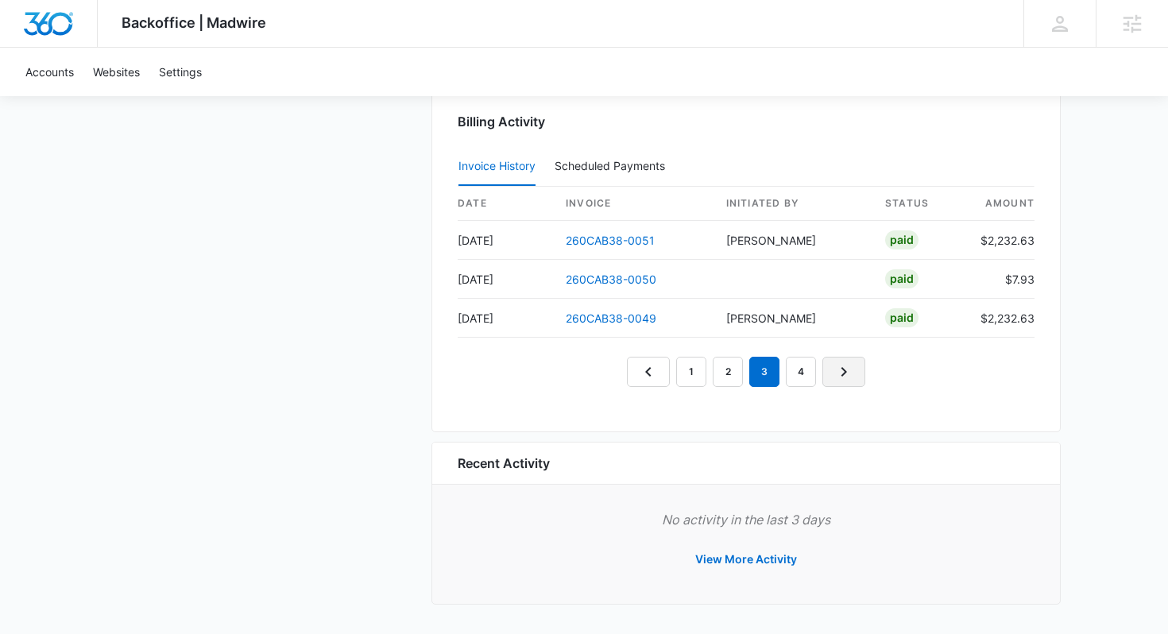
click at [857, 380] on link "Next Page" at bounding box center [843, 372] width 43 height 30
click at [857, 380] on icon "Next Page" at bounding box center [862, 371] width 19 height 19
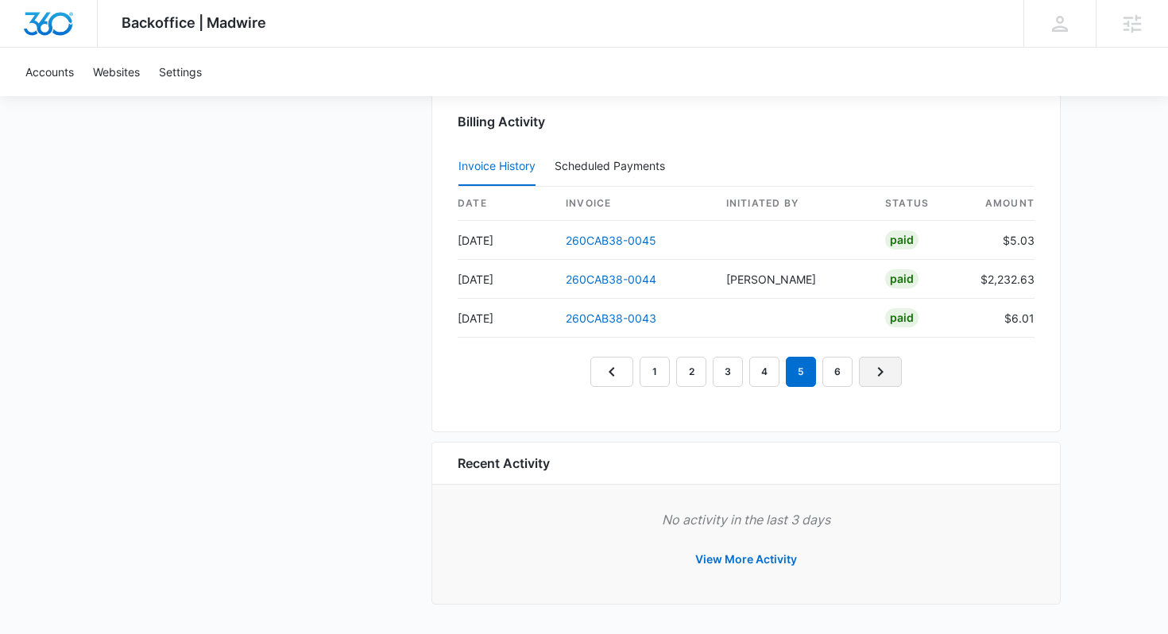
click at [884, 380] on icon "Next Page" at bounding box center [880, 371] width 19 height 19
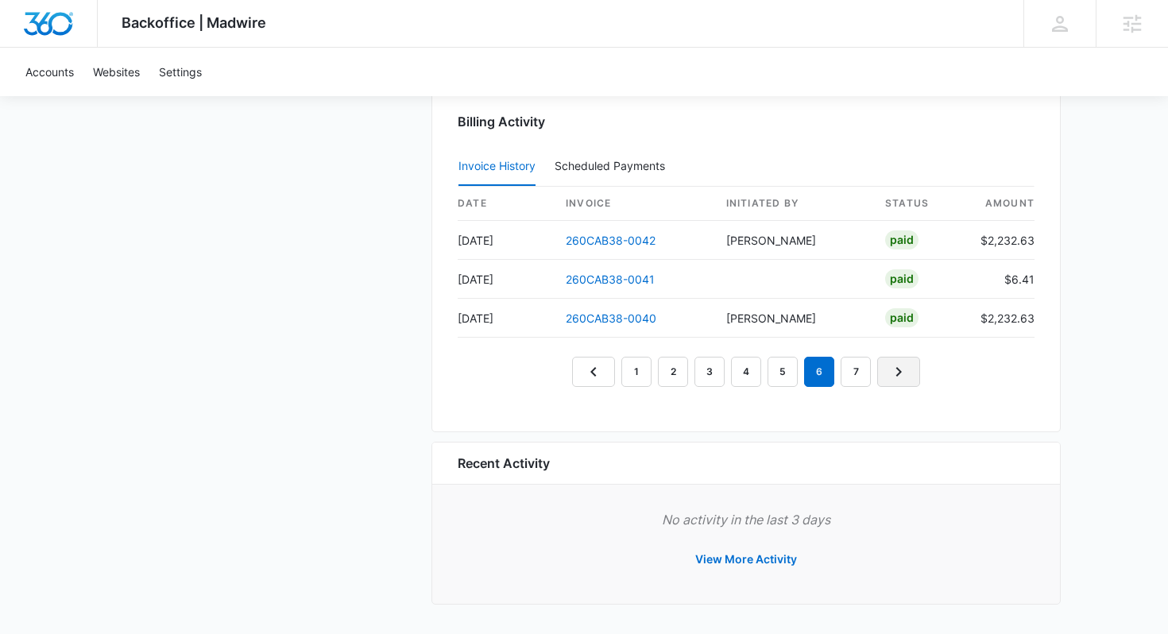
click at [884, 380] on link "Next Page" at bounding box center [898, 372] width 43 height 30
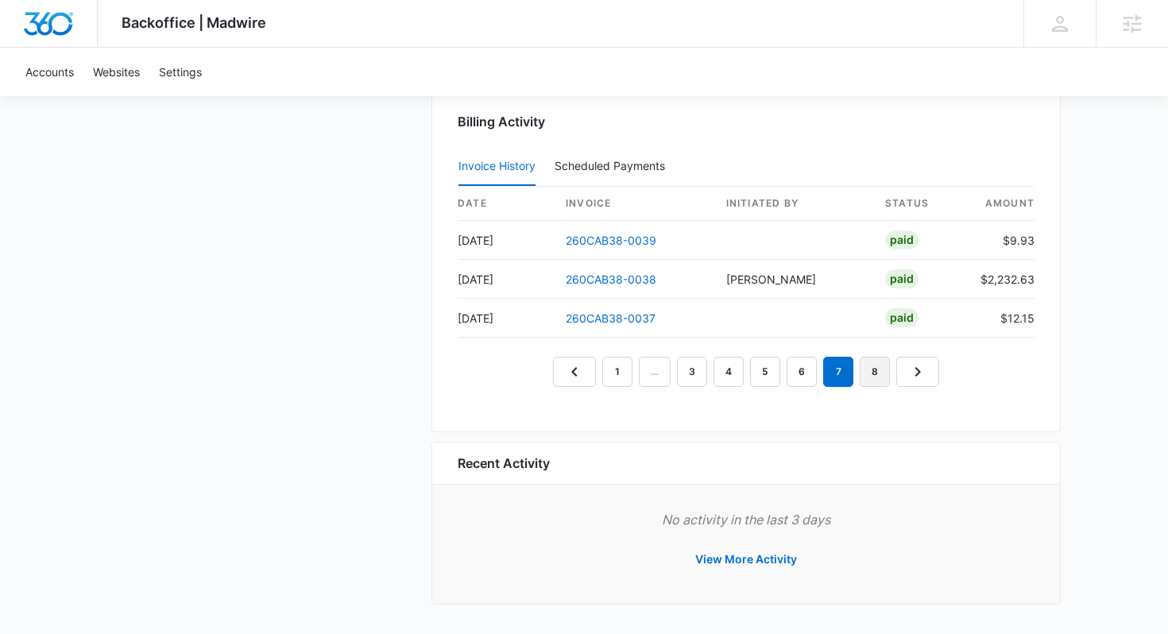
click at [884, 380] on link "8" at bounding box center [875, 372] width 30 height 30
click at [922, 376] on icon "Next Page" at bounding box center [917, 371] width 19 height 19
click at [922, 376] on icon "Next Page" at bounding box center [920, 371] width 19 height 19
click at [922, 377] on icon "Next Page" at bounding box center [921, 371] width 19 height 19
click at [922, 377] on icon "Next Page" at bounding box center [924, 371] width 19 height 19
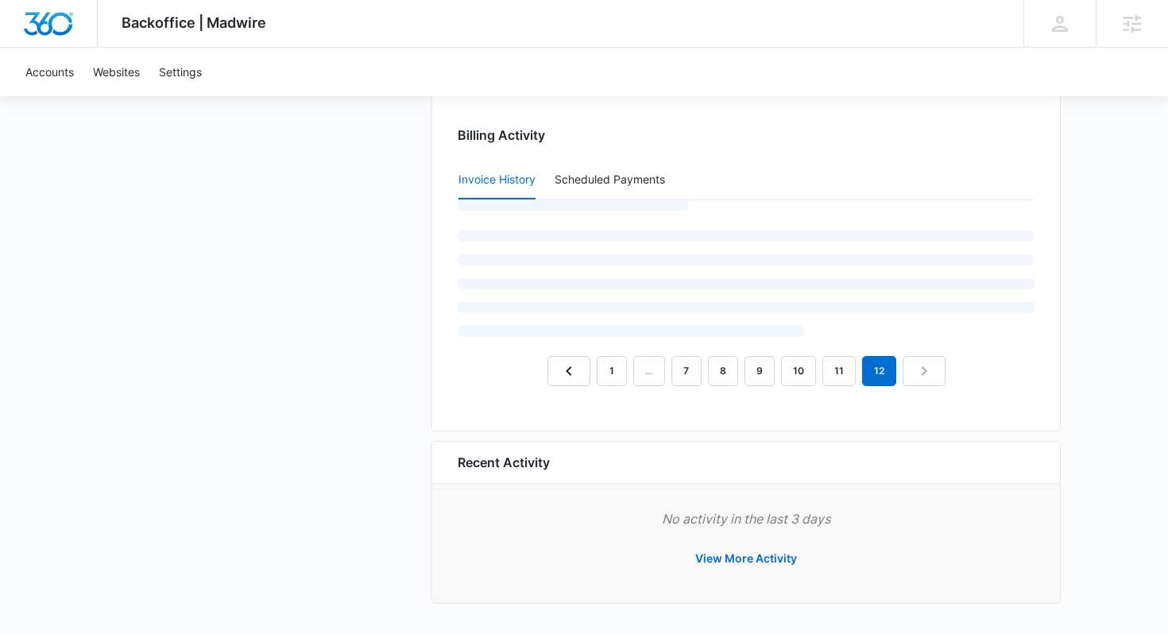
scroll to position [1826, 0]
click at [922, 377] on nav "1 … 7 8 9 10 11 12" at bounding box center [747, 372] width 398 height 30
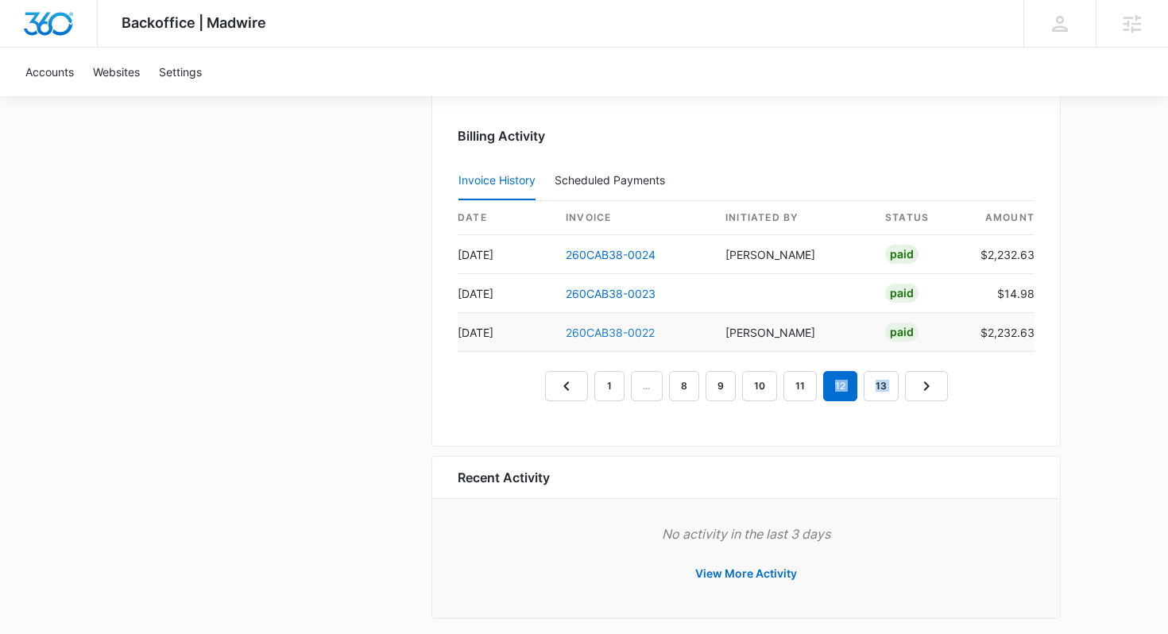
click at [610, 331] on link "260CAB38-0022" at bounding box center [610, 333] width 89 height 14
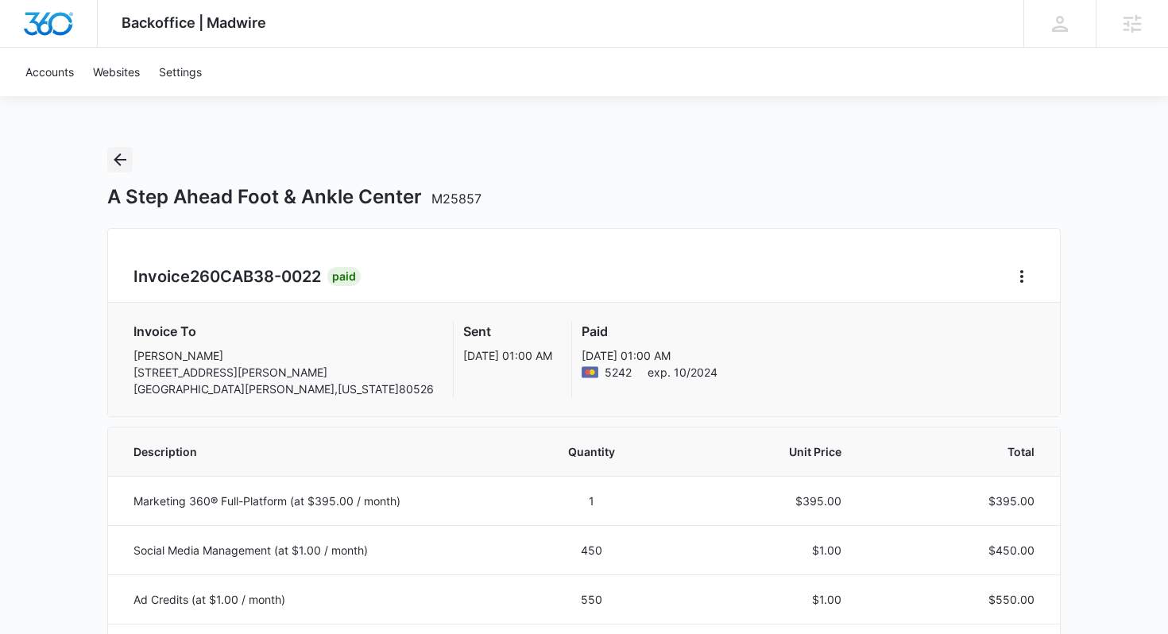
click at [126, 161] on icon "Back" at bounding box center [119, 159] width 19 height 19
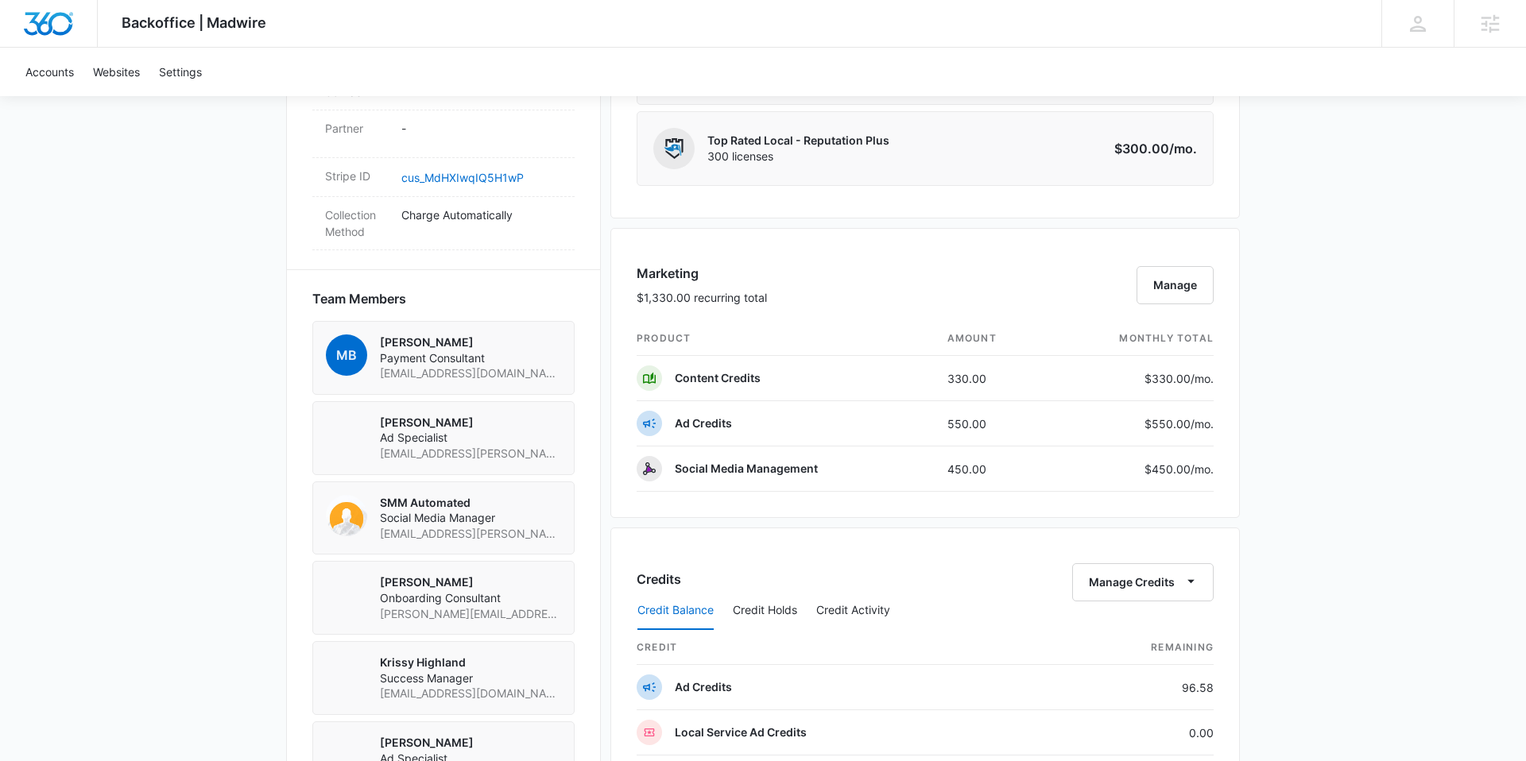
scroll to position [1035, 0]
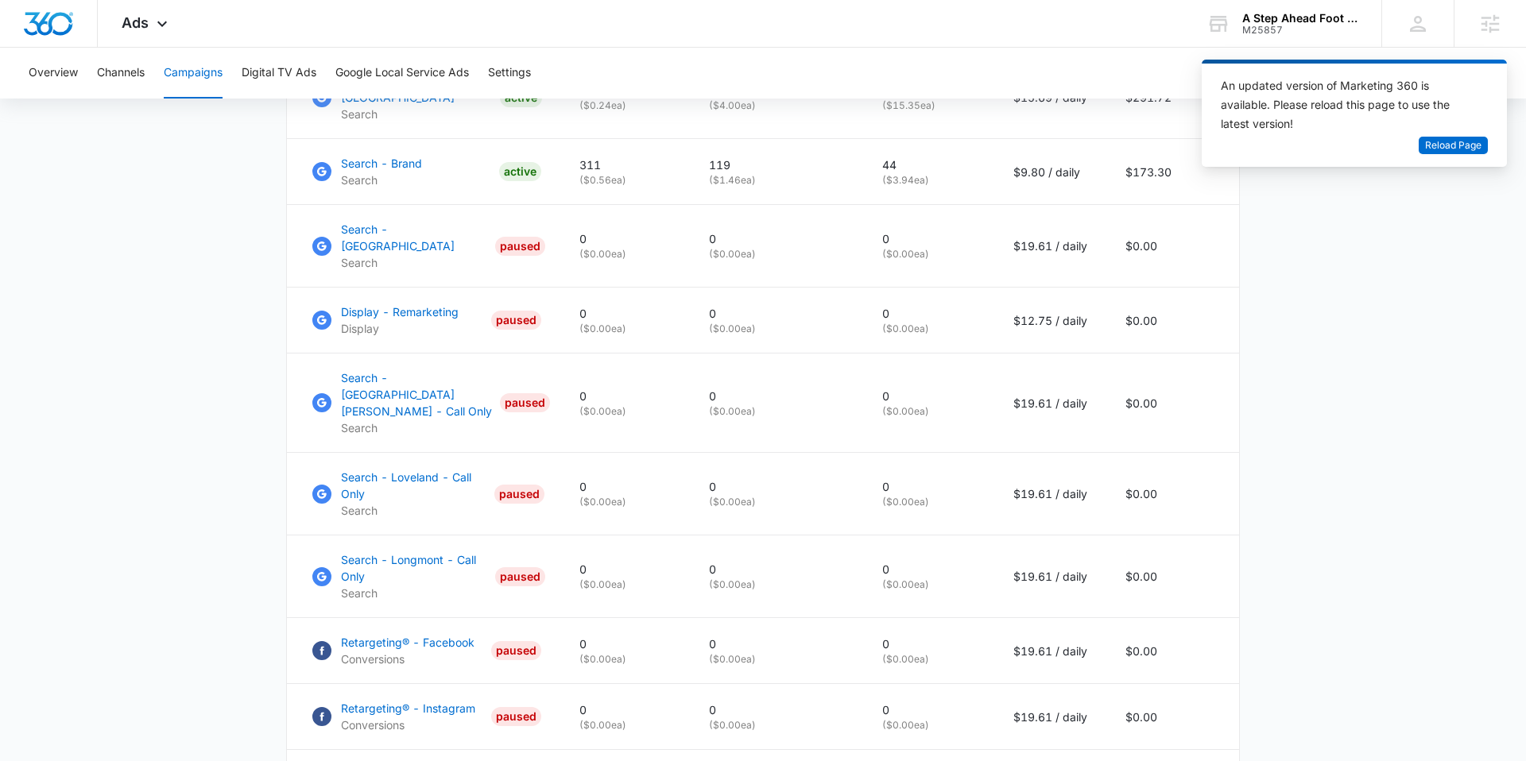
scroll to position [980, 0]
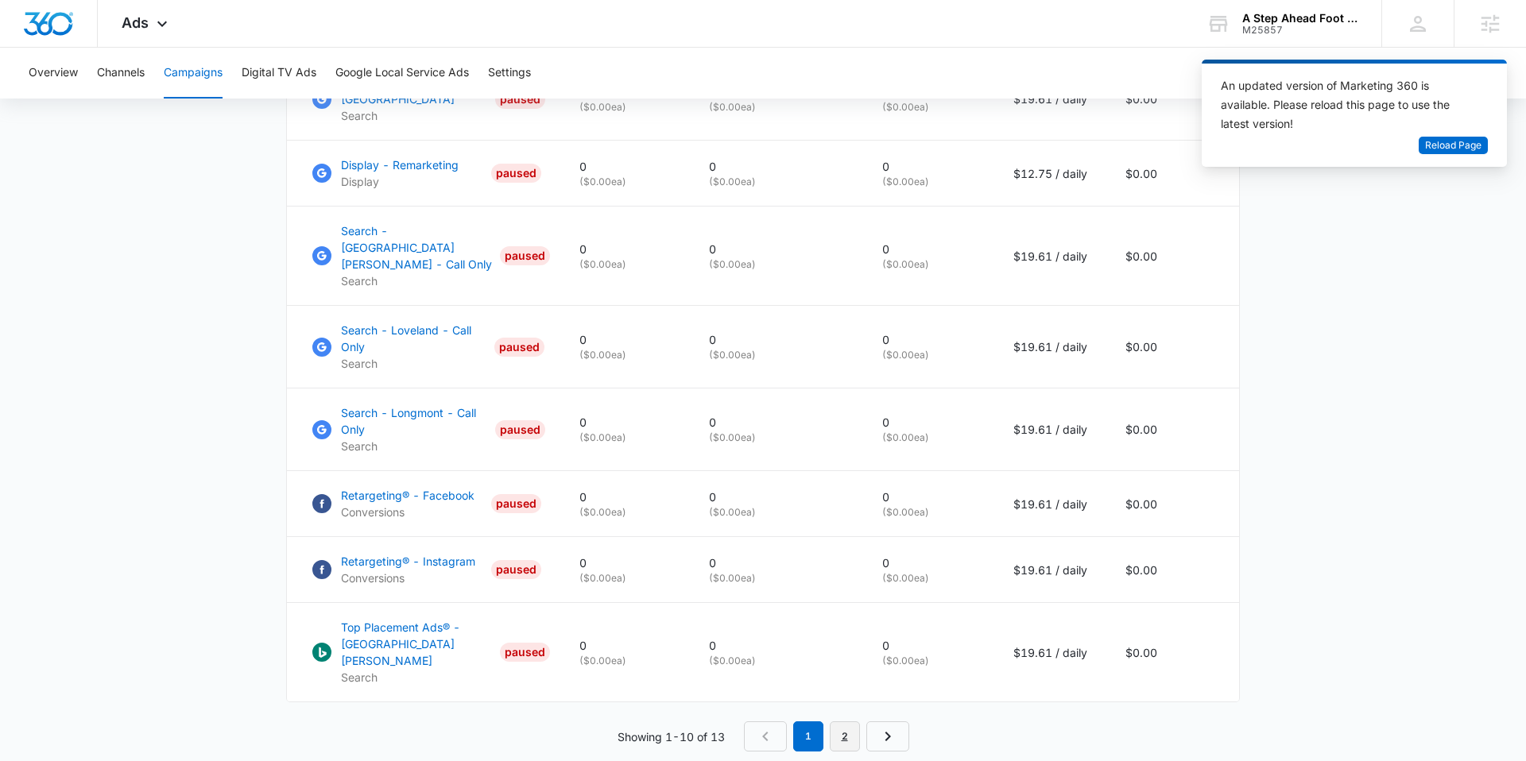
click at [853, 722] on link "2" at bounding box center [845, 737] width 30 height 30
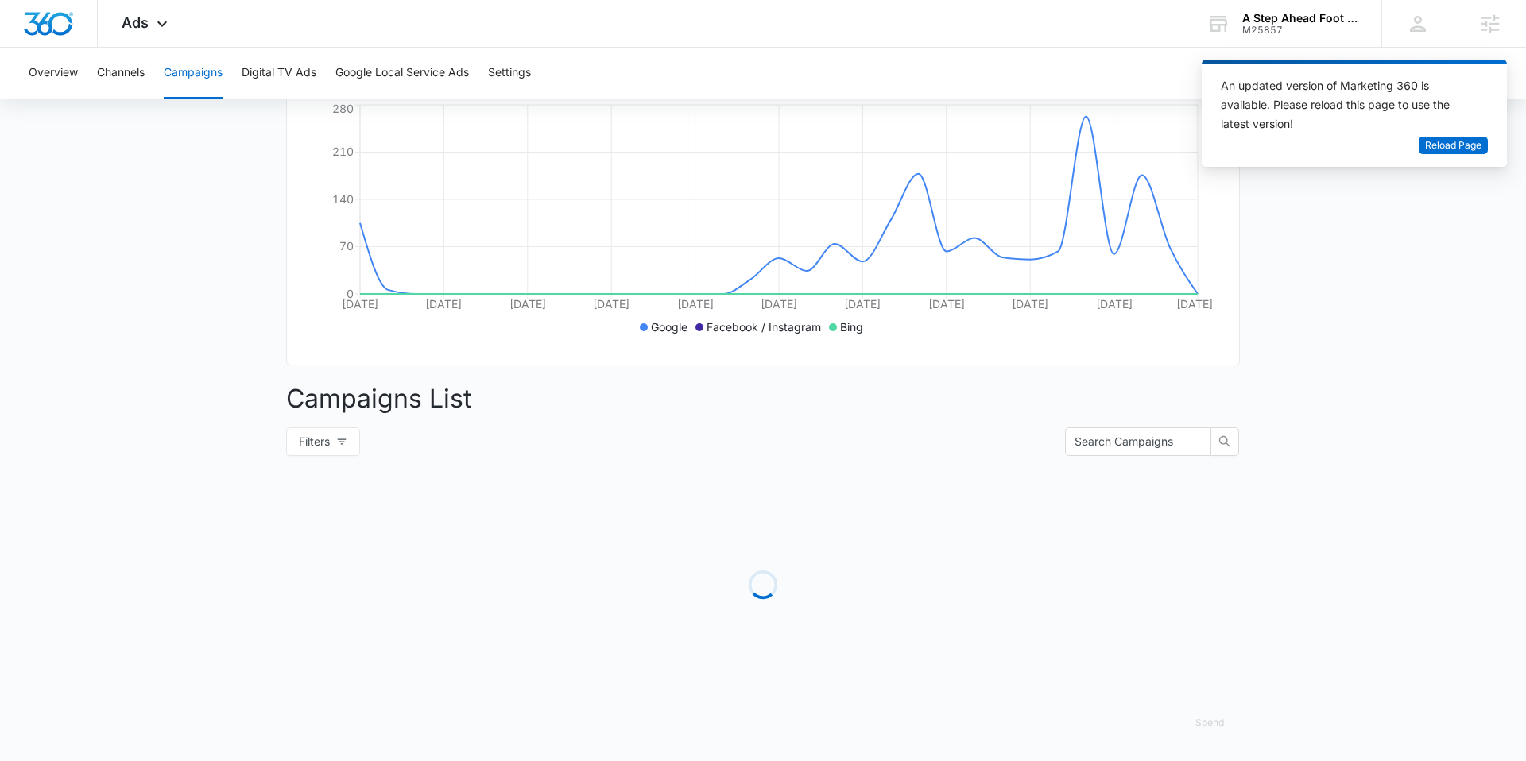
scroll to position [501, 0]
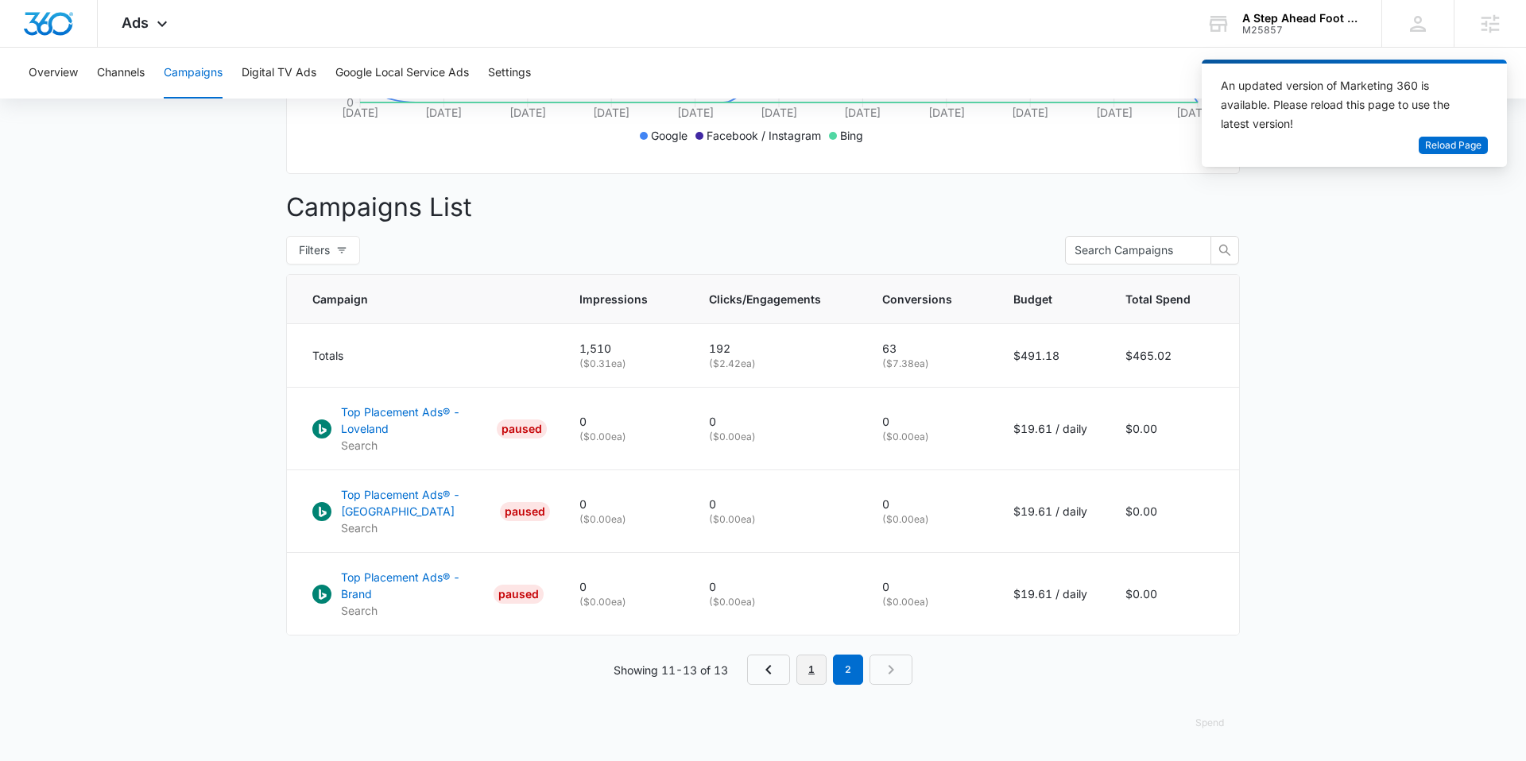
click at [799, 670] on link "1" at bounding box center [811, 670] width 30 height 30
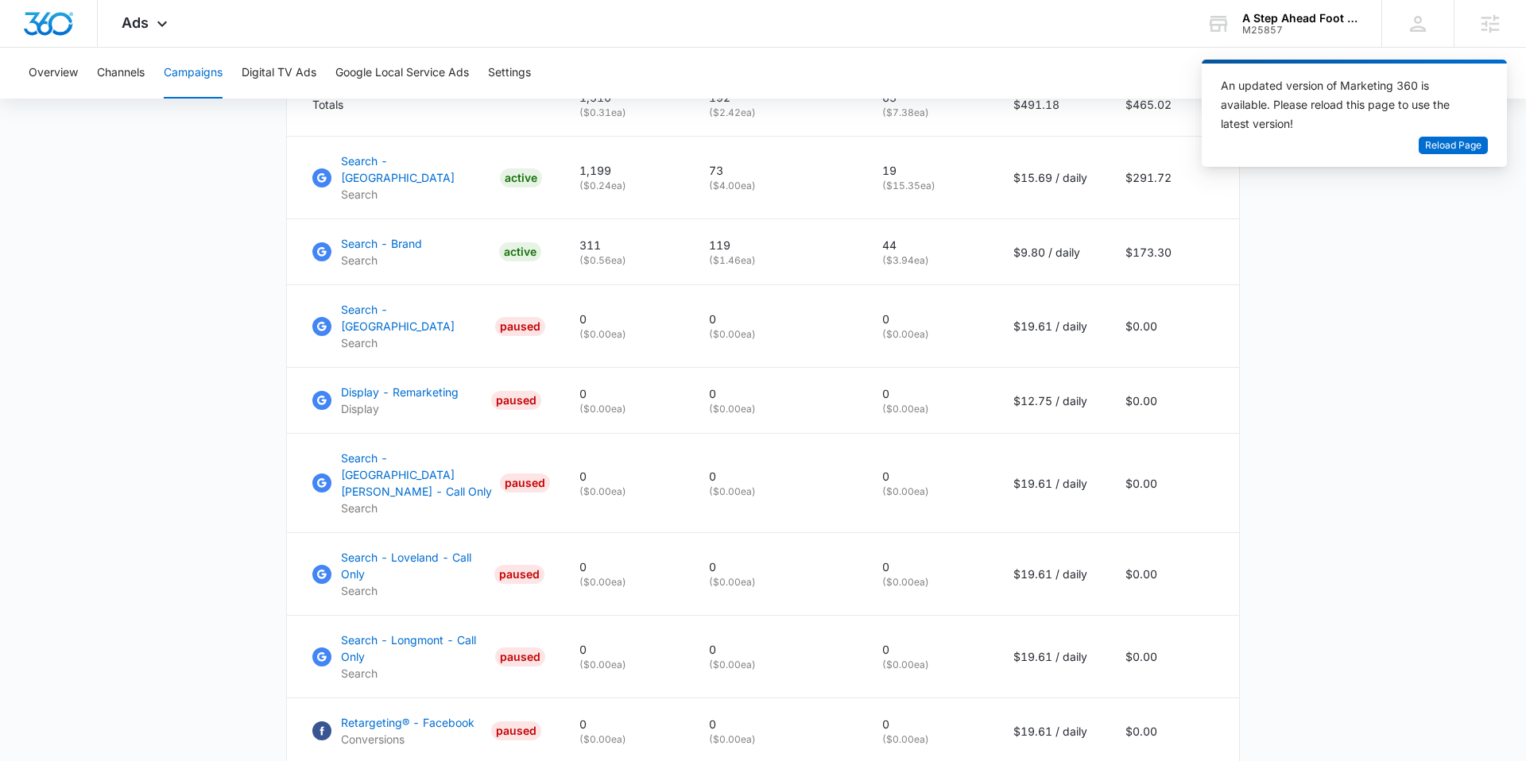
scroll to position [757, 0]
